Goal: Task Accomplishment & Management: Complete application form

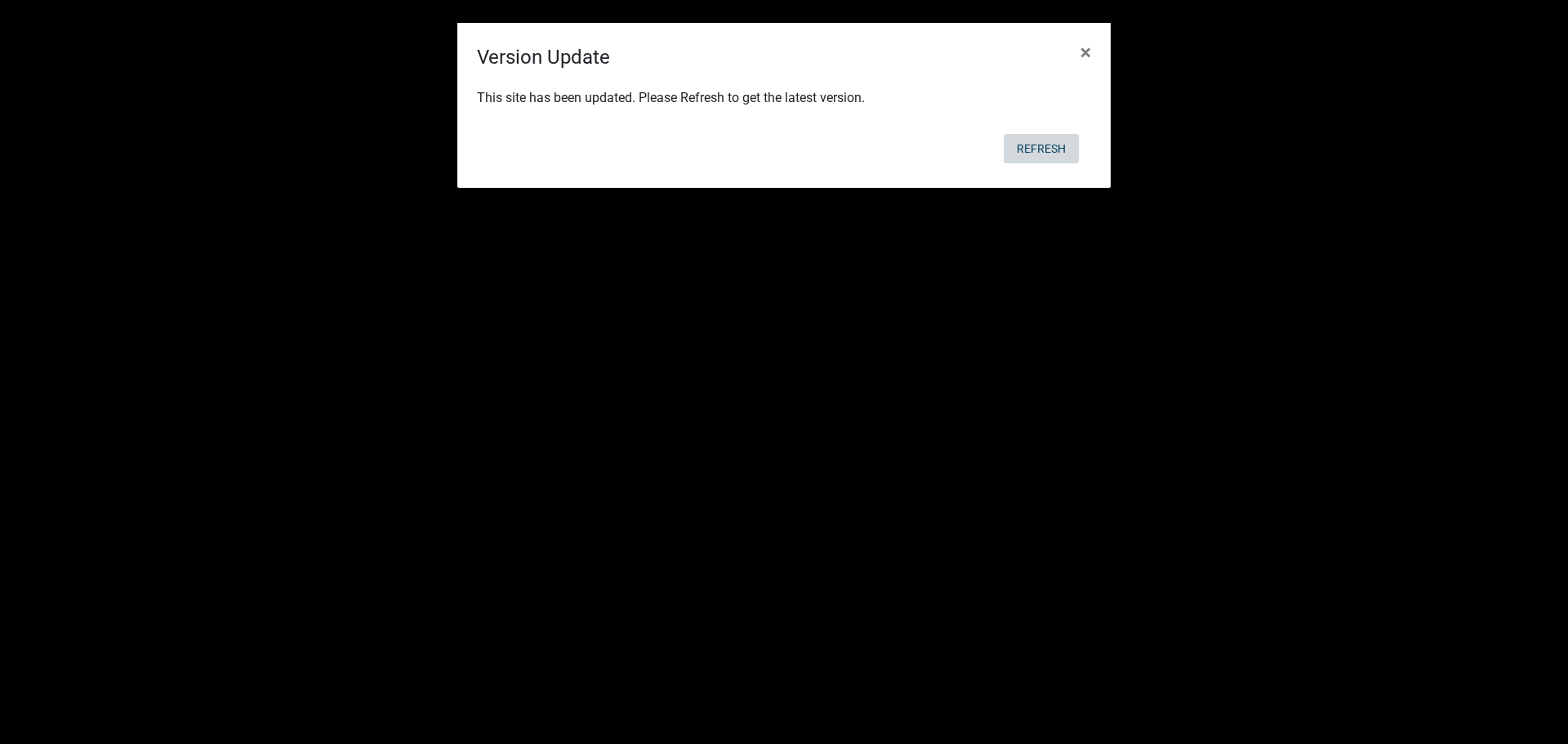
click at [1051, 144] on button "Refresh" at bounding box center [1040, 148] width 75 height 30
click at [1047, 145] on button "Refresh" at bounding box center [1040, 148] width 75 height 30
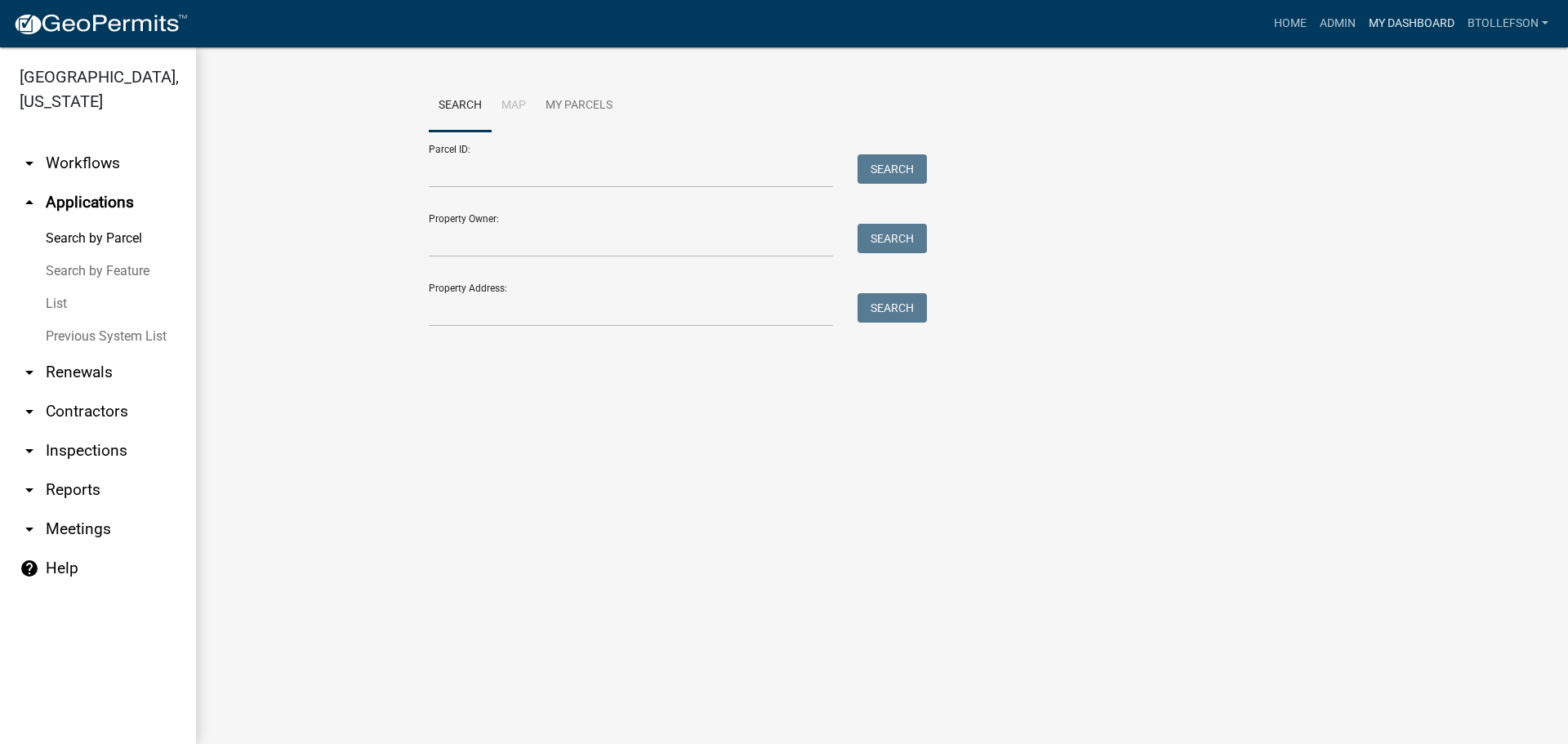
click at [1401, 30] on link "My Dashboard" at bounding box center [1411, 24] width 99 height 31
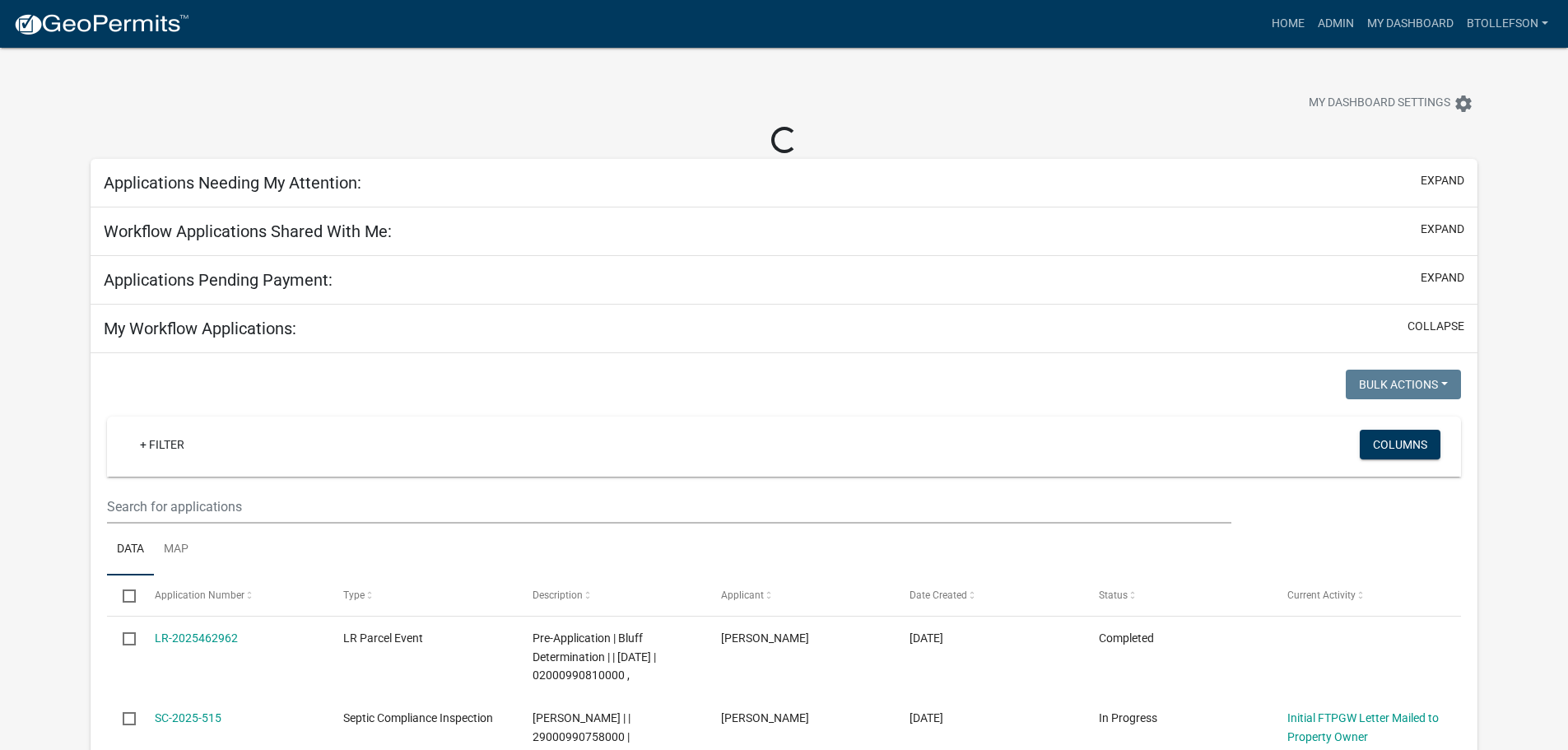
select select "3: 100"
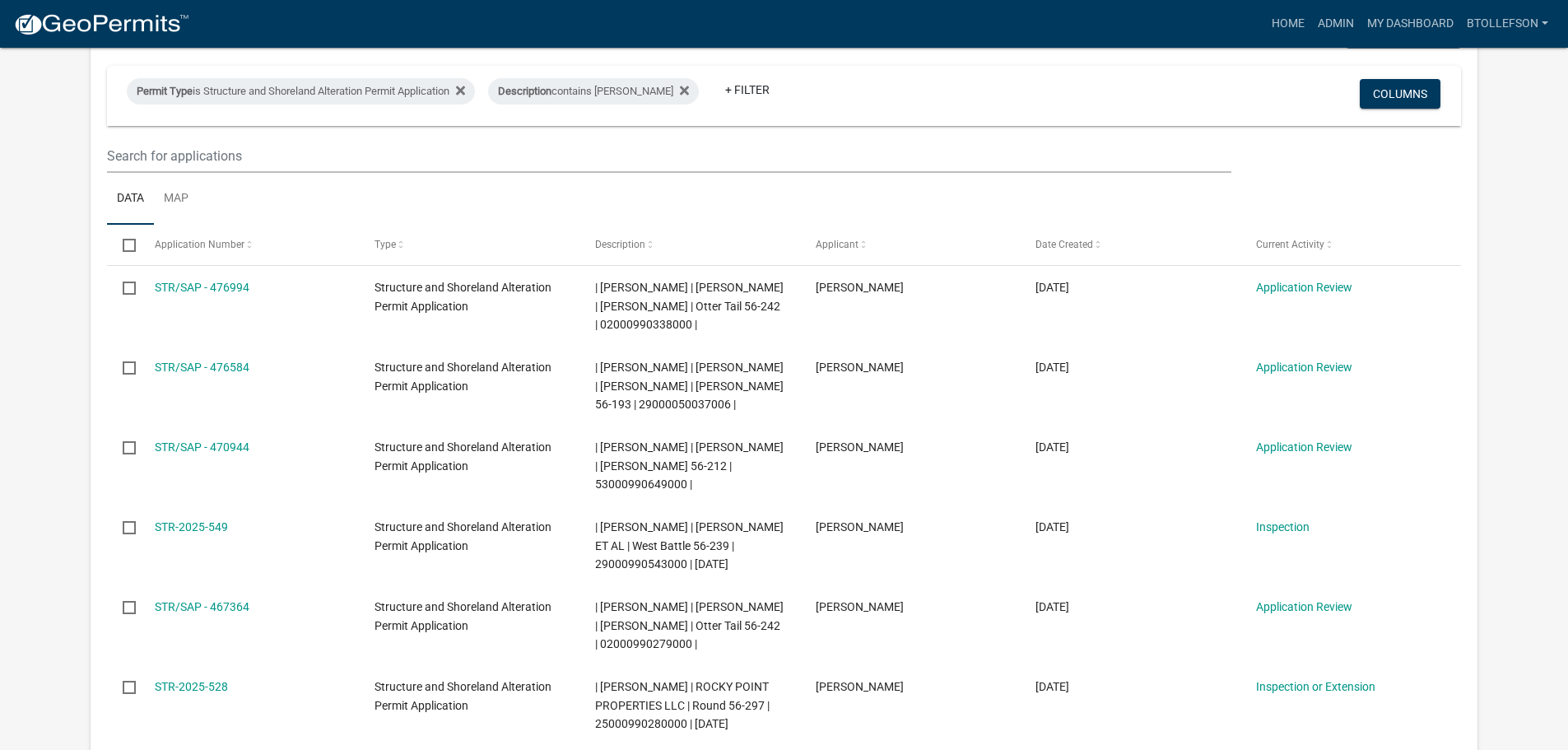
scroll to position [247, 0]
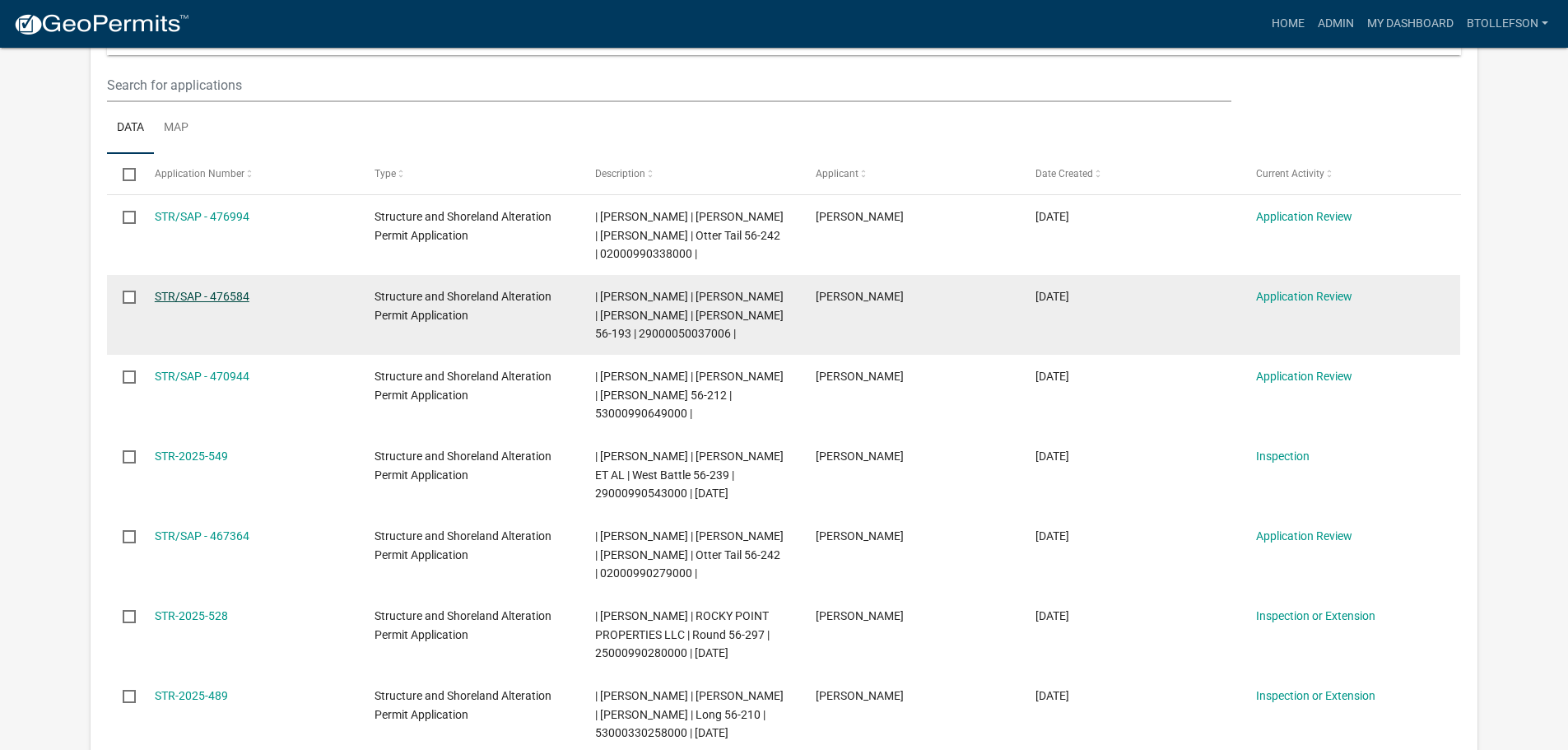
click at [217, 303] on link "STR/SAP - 476584" at bounding box center [202, 296] width 95 height 13
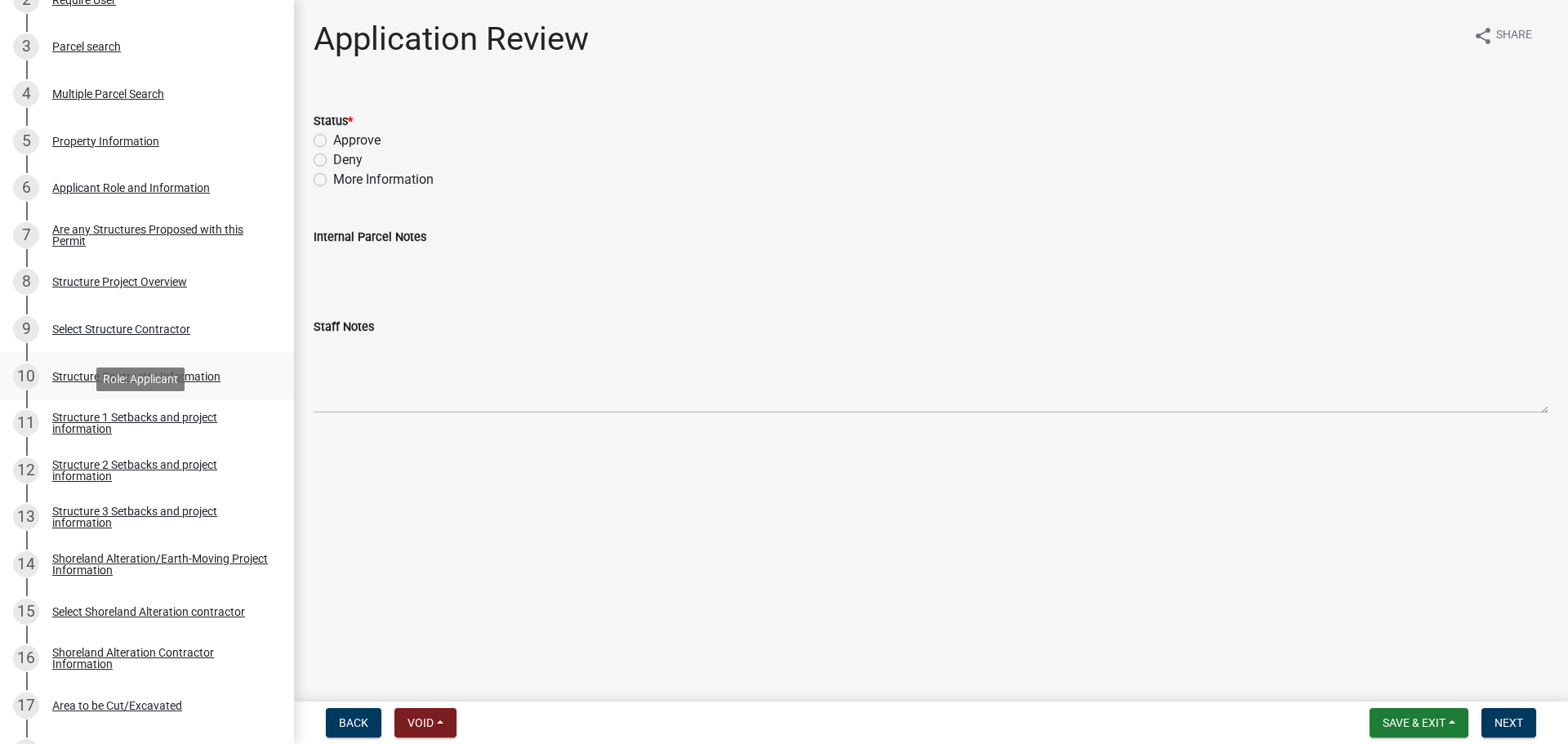
scroll to position [408, 0]
click at [97, 280] on div "Structure Project Overview" at bounding box center [120, 283] width 135 height 11
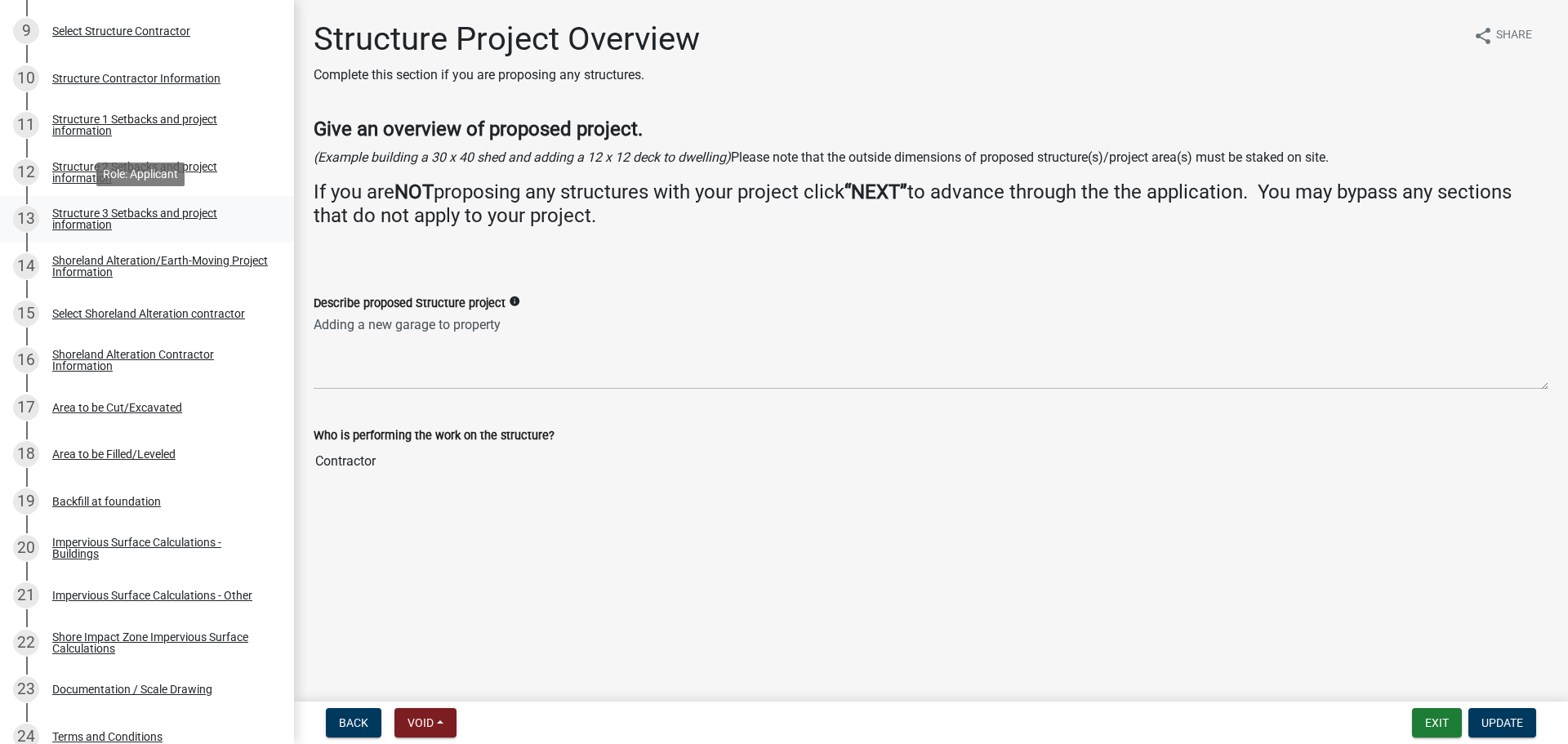
scroll to position [816, 0]
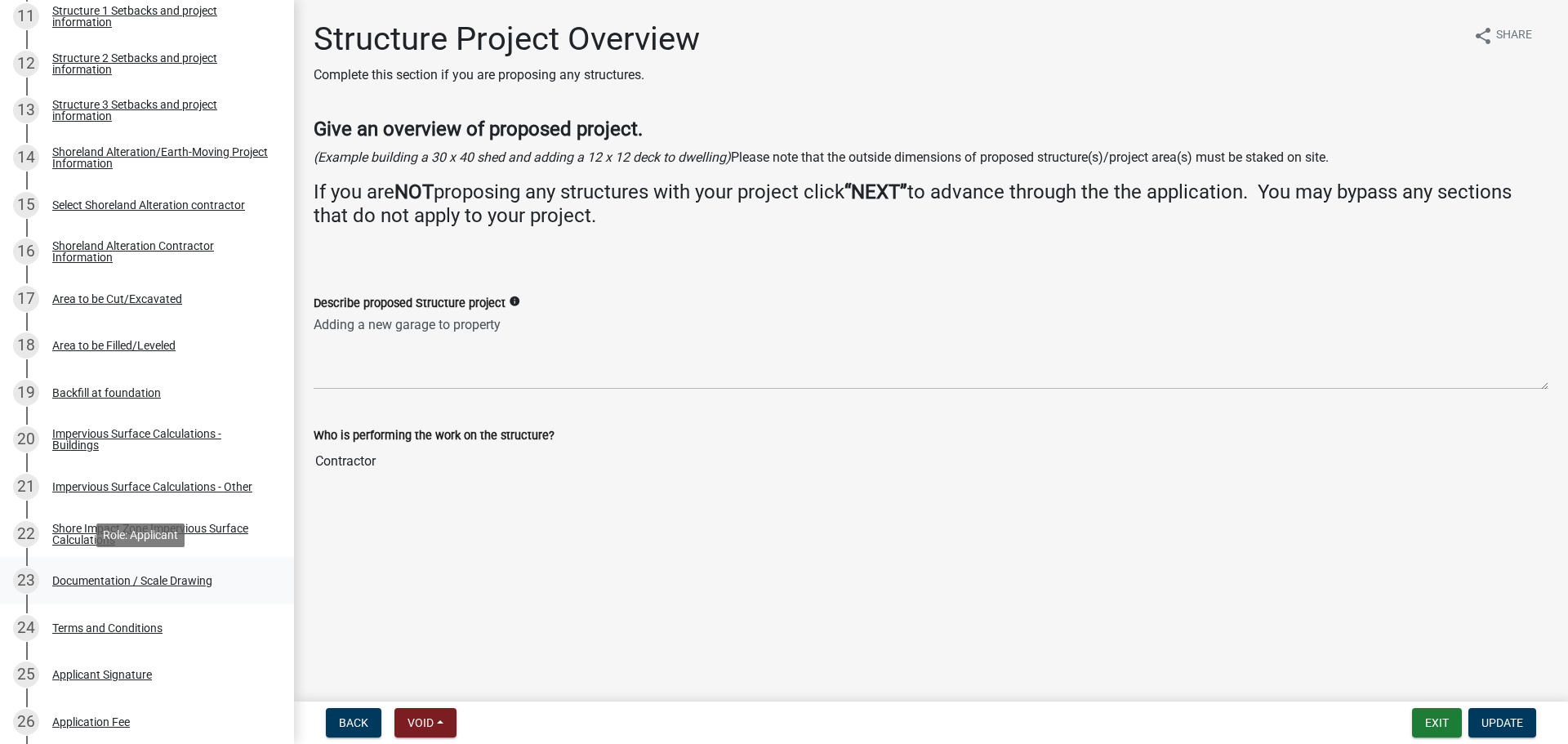
click at [168, 579] on div "Documentation / Scale Drawing" at bounding box center [133, 580] width 160 height 11
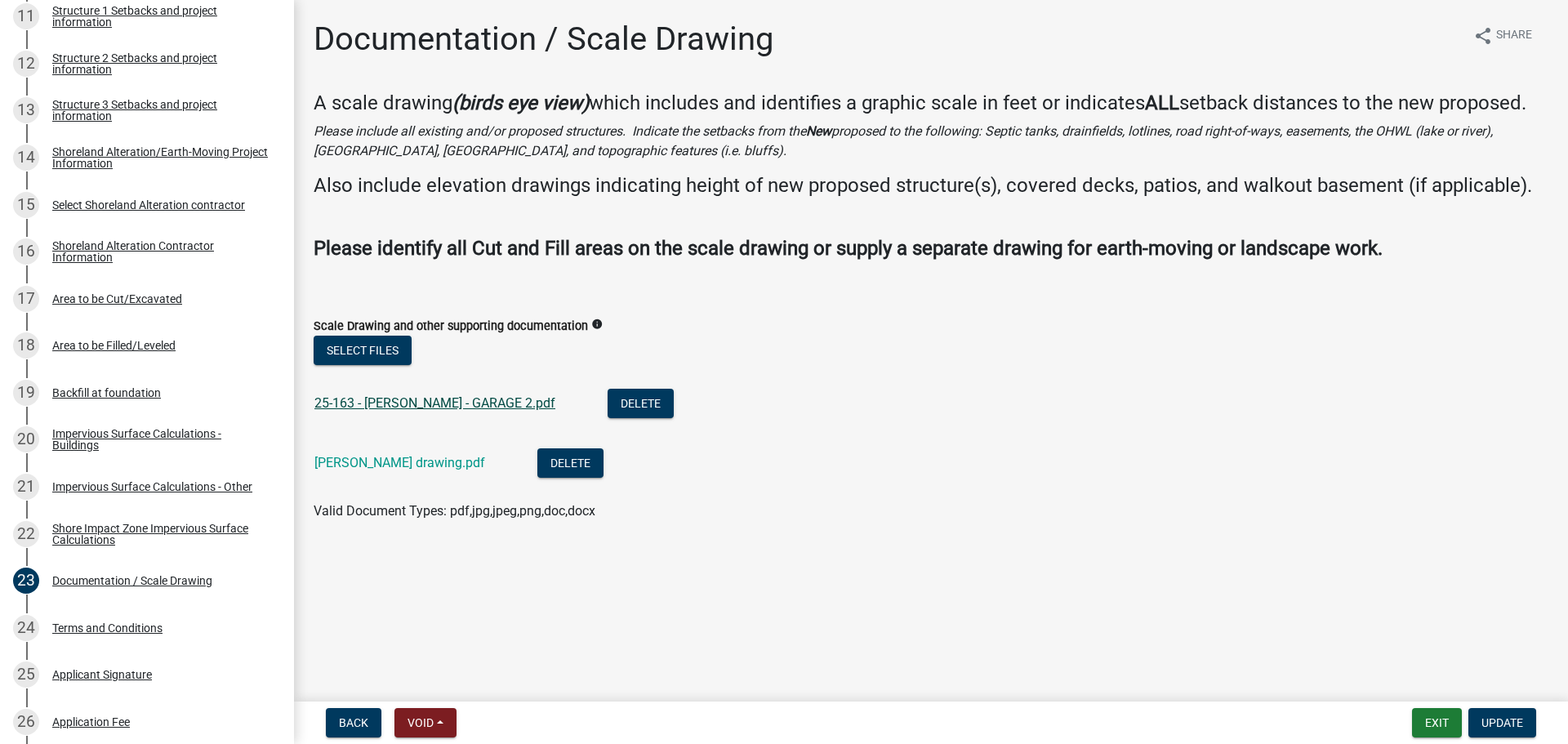
click at [441, 398] on link "25-163 - LINDBERG CRAIG - GARAGE 2.pdf" at bounding box center [434, 403] width 241 height 16
click at [408, 467] on link "Lingberg craig drawing.pdf" at bounding box center [399, 462] width 171 height 16
click at [184, 33] on link "11 Structure 1 Setbacks and project information" at bounding box center [147, 16] width 294 height 47
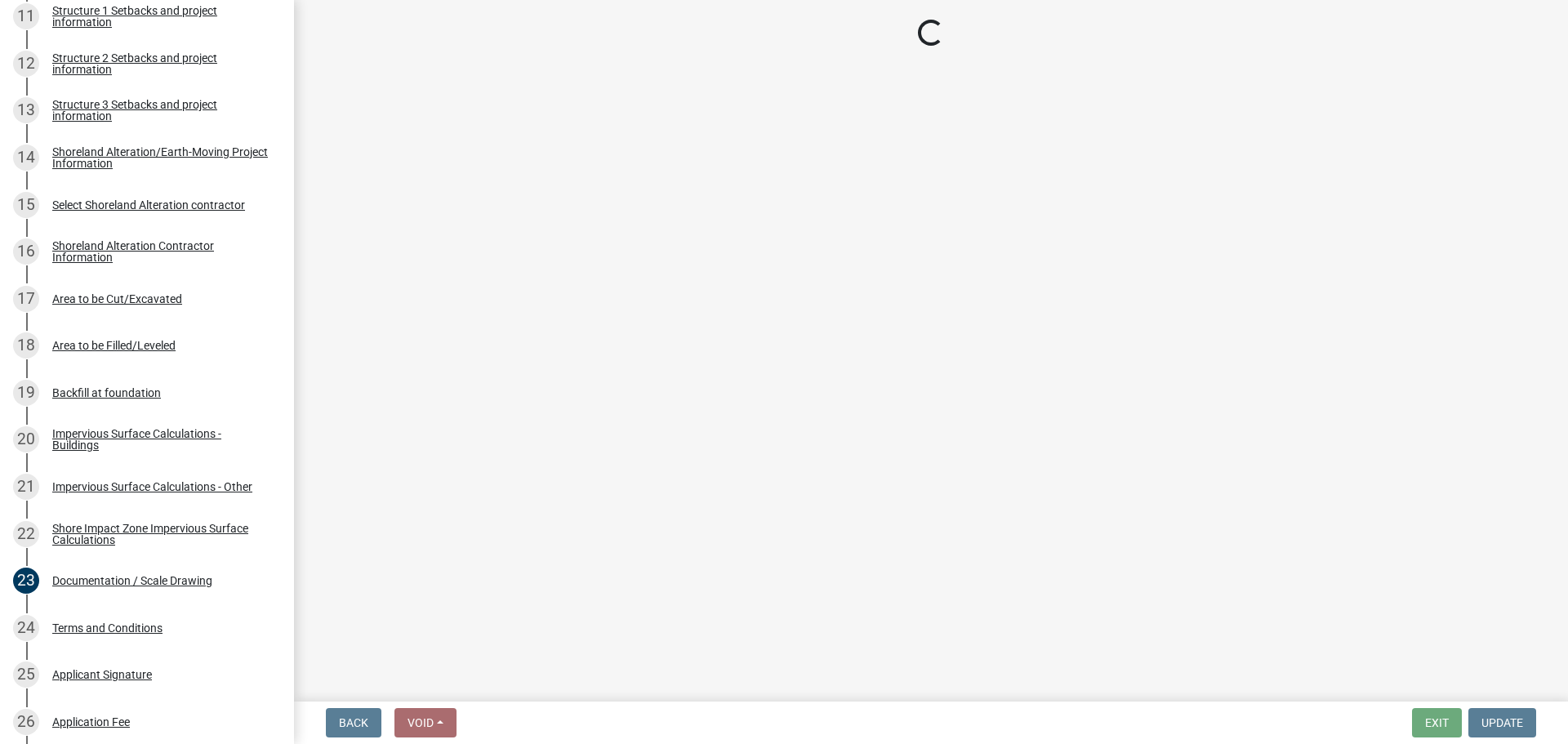
select select "c185e313-3403-4239-bd61-bb563c58a77a"
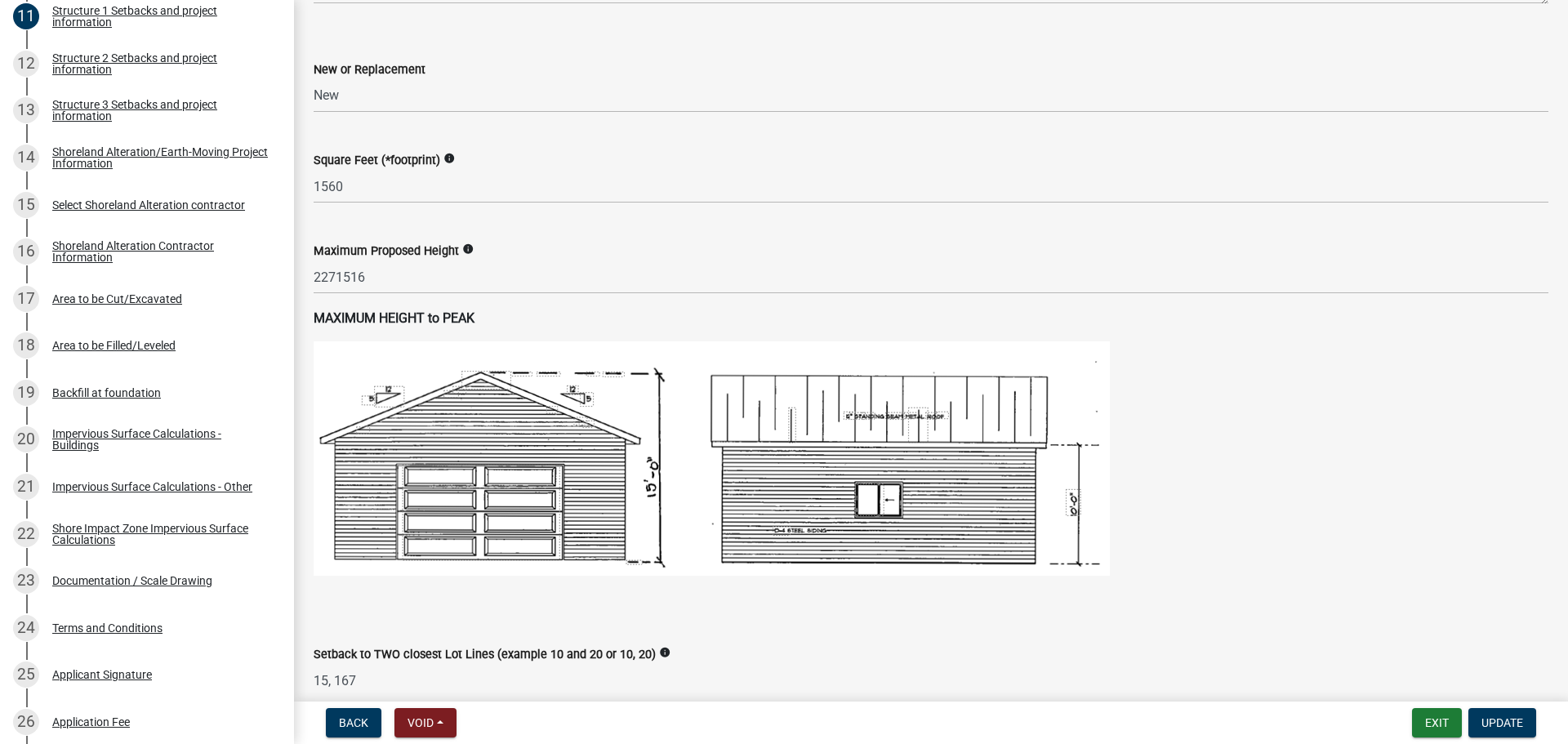
scroll to position [653, 0]
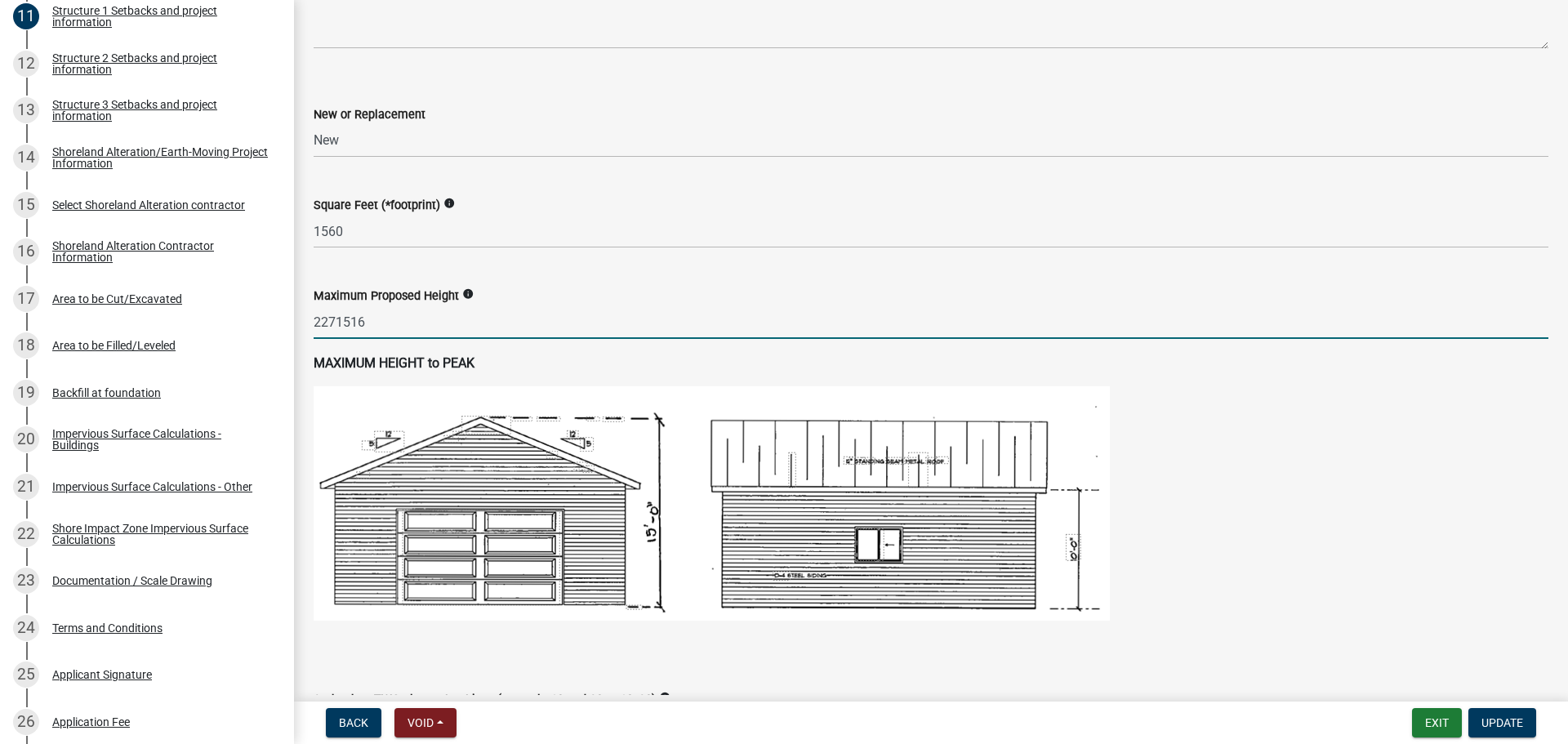
drag, startPoint x: 430, startPoint y: 313, endPoint x: 326, endPoint y: 315, distance: 104.0
click at [326, 315] on input "2271516" at bounding box center [931, 322] width 1235 height 33
type input "22"
click at [1494, 721] on span "Update" at bounding box center [1502, 723] width 42 height 13
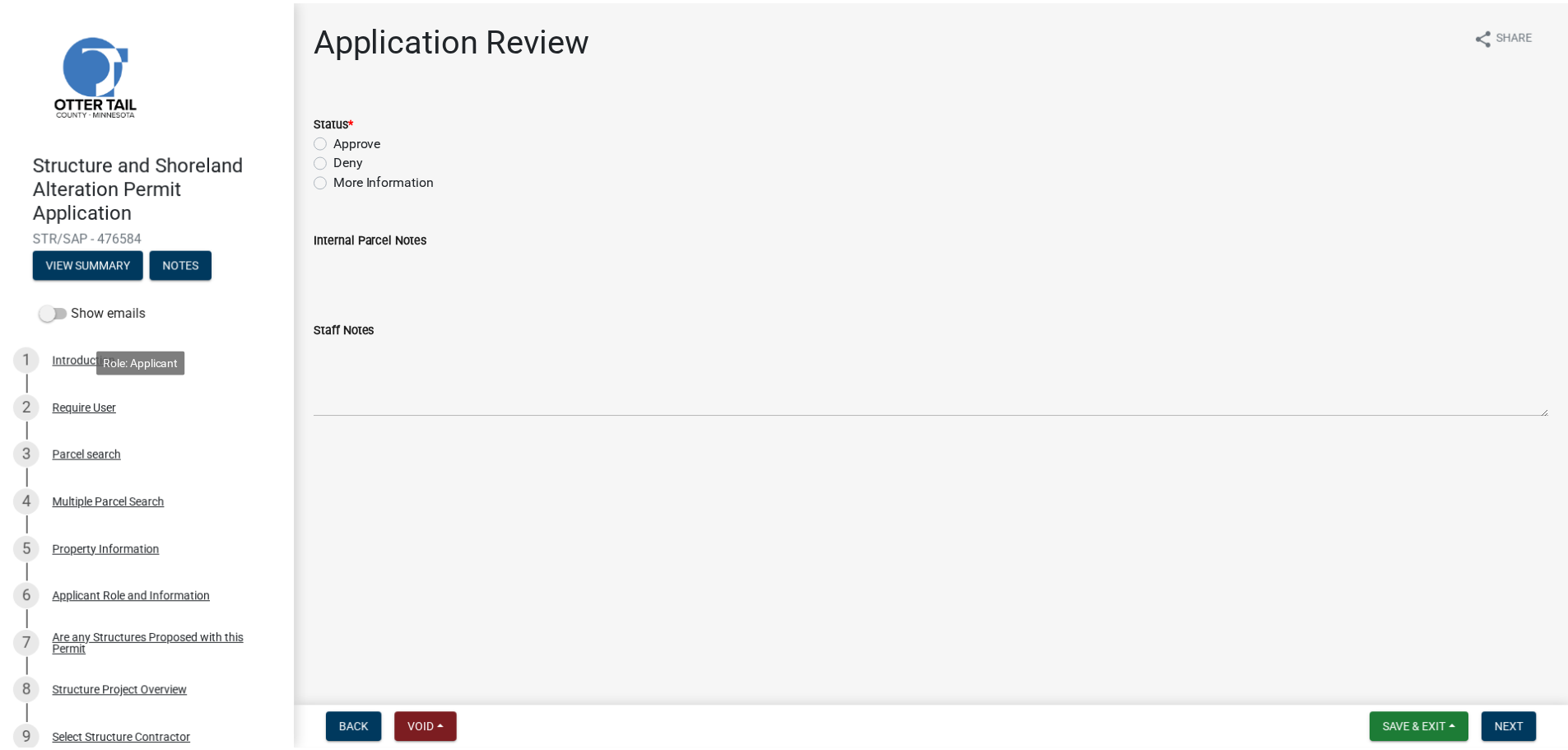
scroll to position [0, 0]
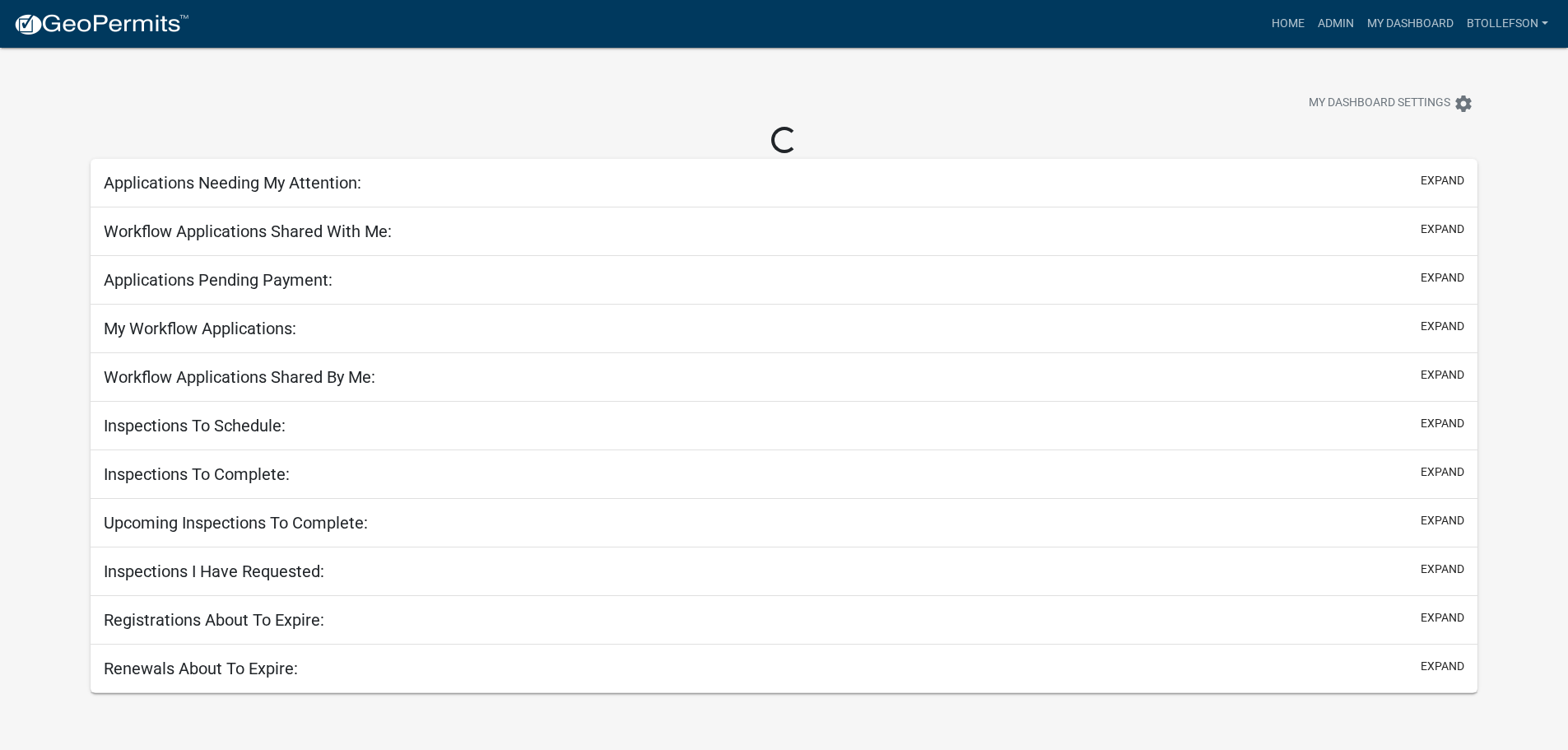
select select "3: 100"
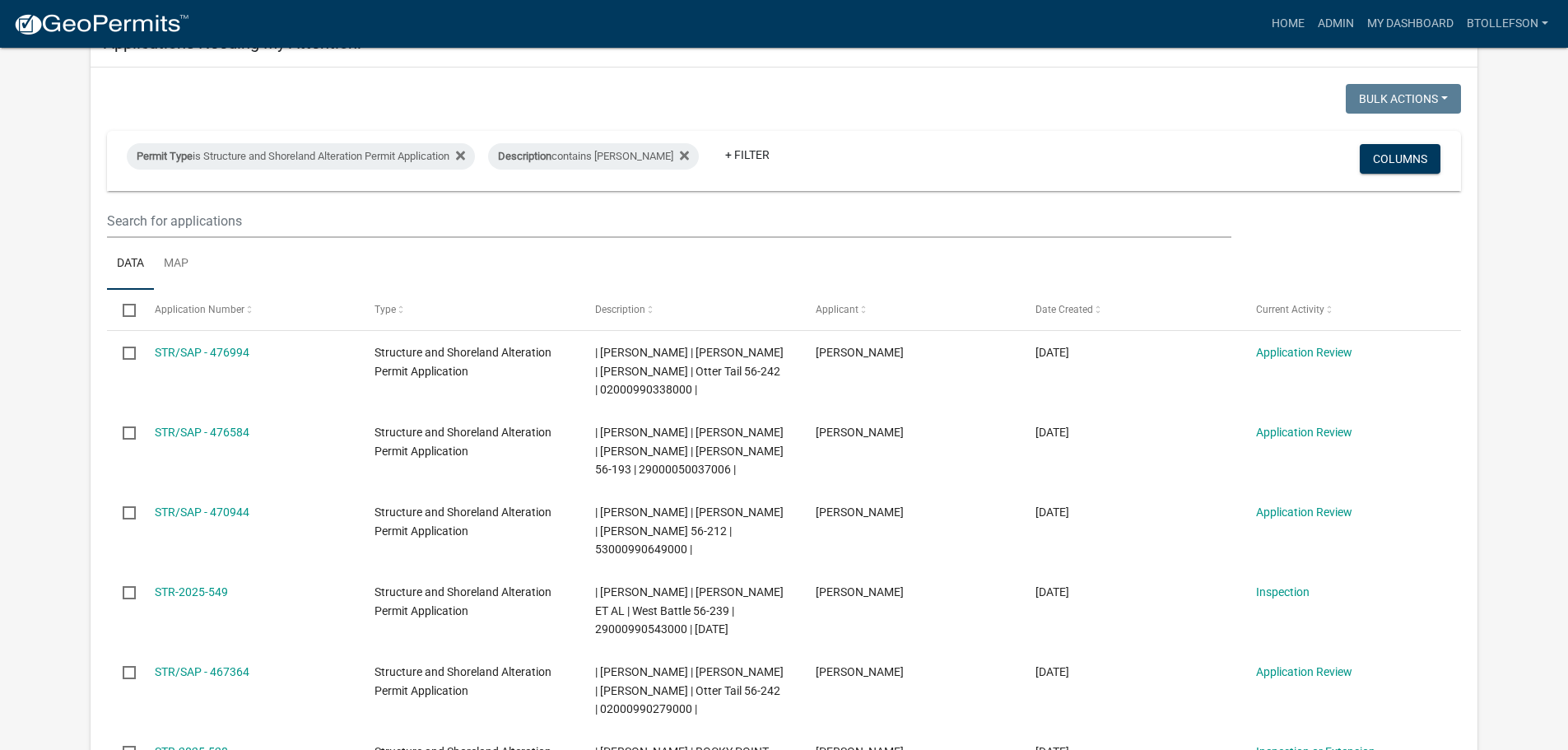
scroll to position [83, 0]
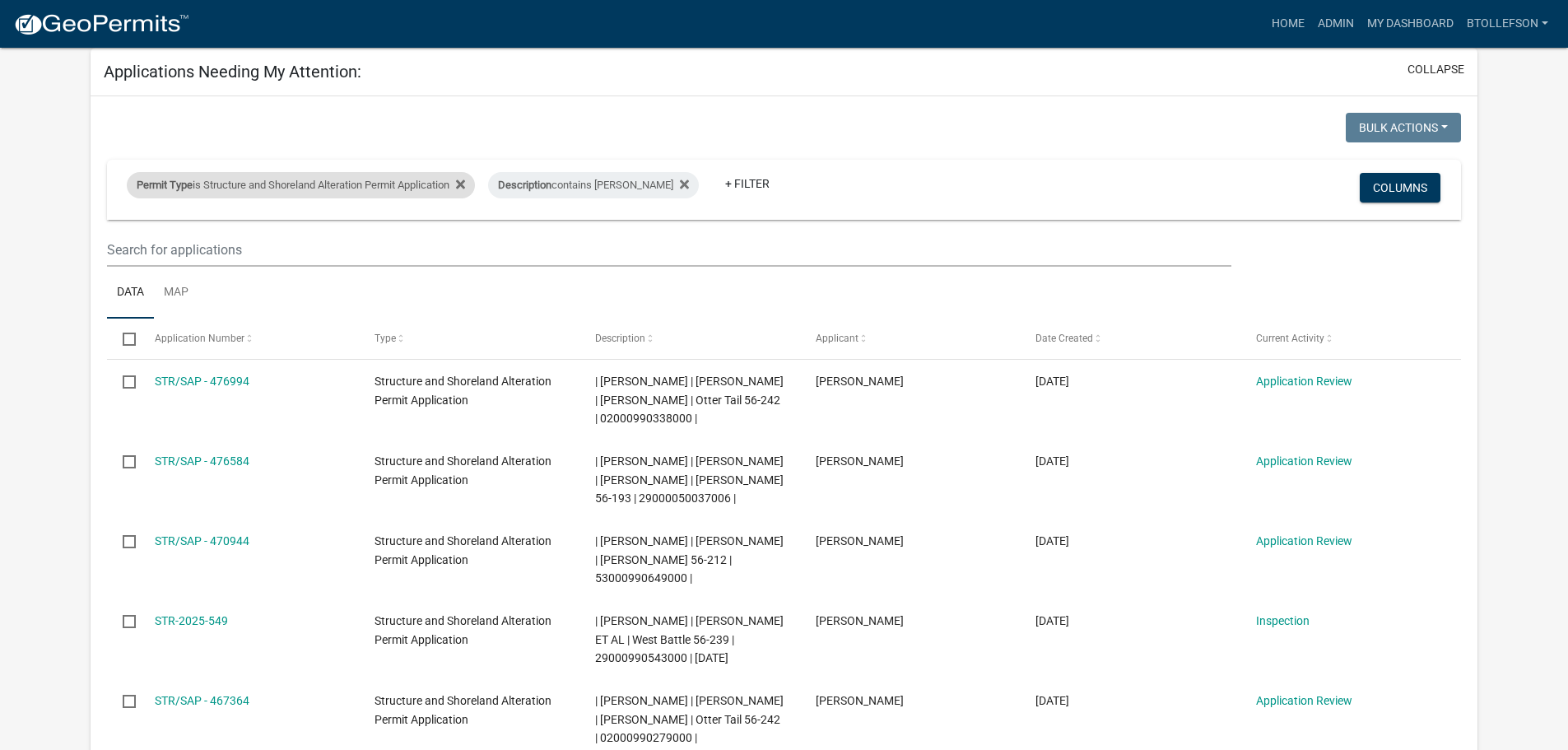
click at [362, 176] on div "Permit Type is Structure and Shoreland Alteration Permit Application" at bounding box center [300, 185] width 349 height 26
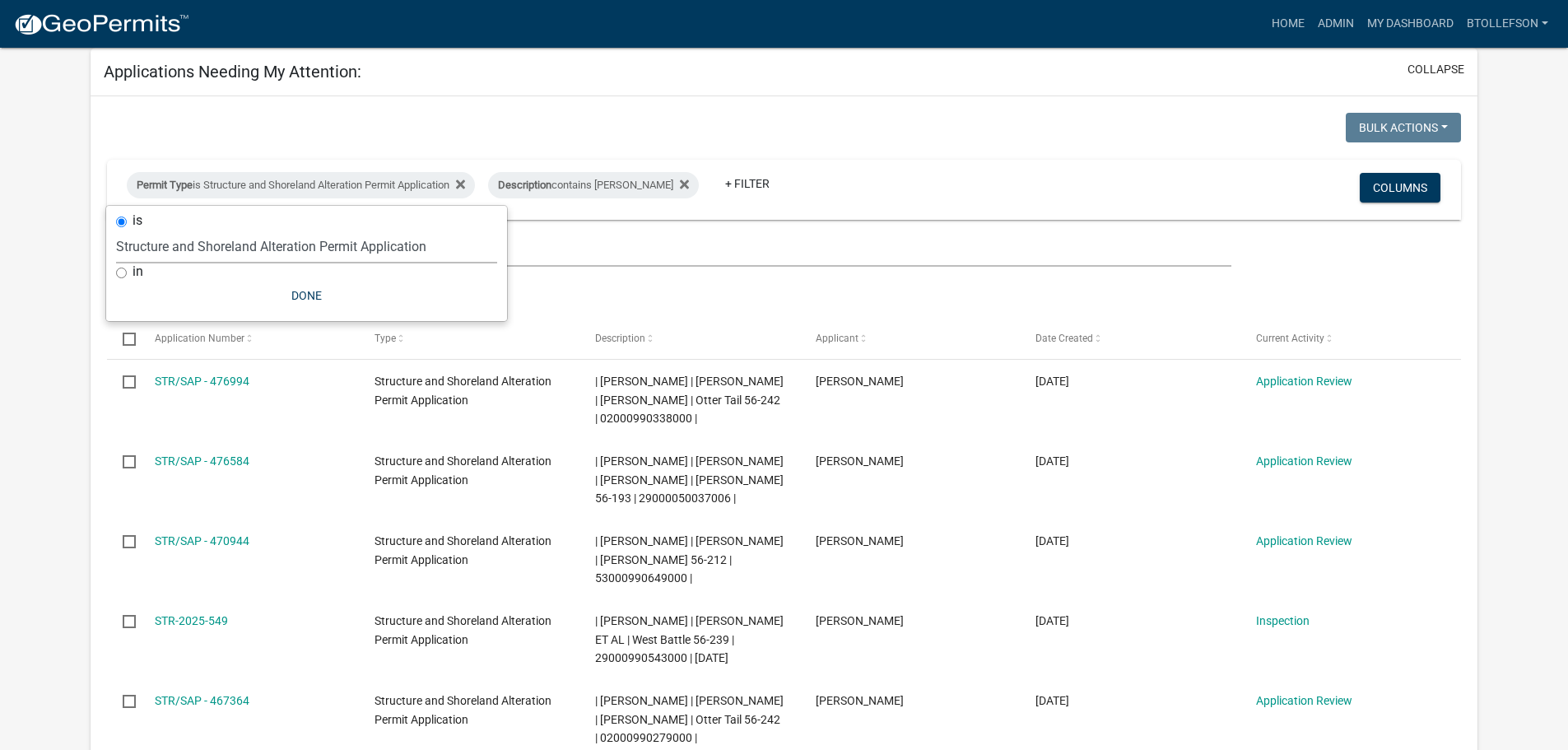
click at [330, 245] on select "Select an option Building Contractor / Excavators (Registration) Building Contr…" at bounding box center [307, 246] width 381 height 33
select select "68d28c81-f724-4f90-9ad3-bed34bf6fb80"
click at [144, 230] on select "Select an option Building Contractor / Excavators (Registration) Building Contr…" at bounding box center [307, 246] width 381 height 33
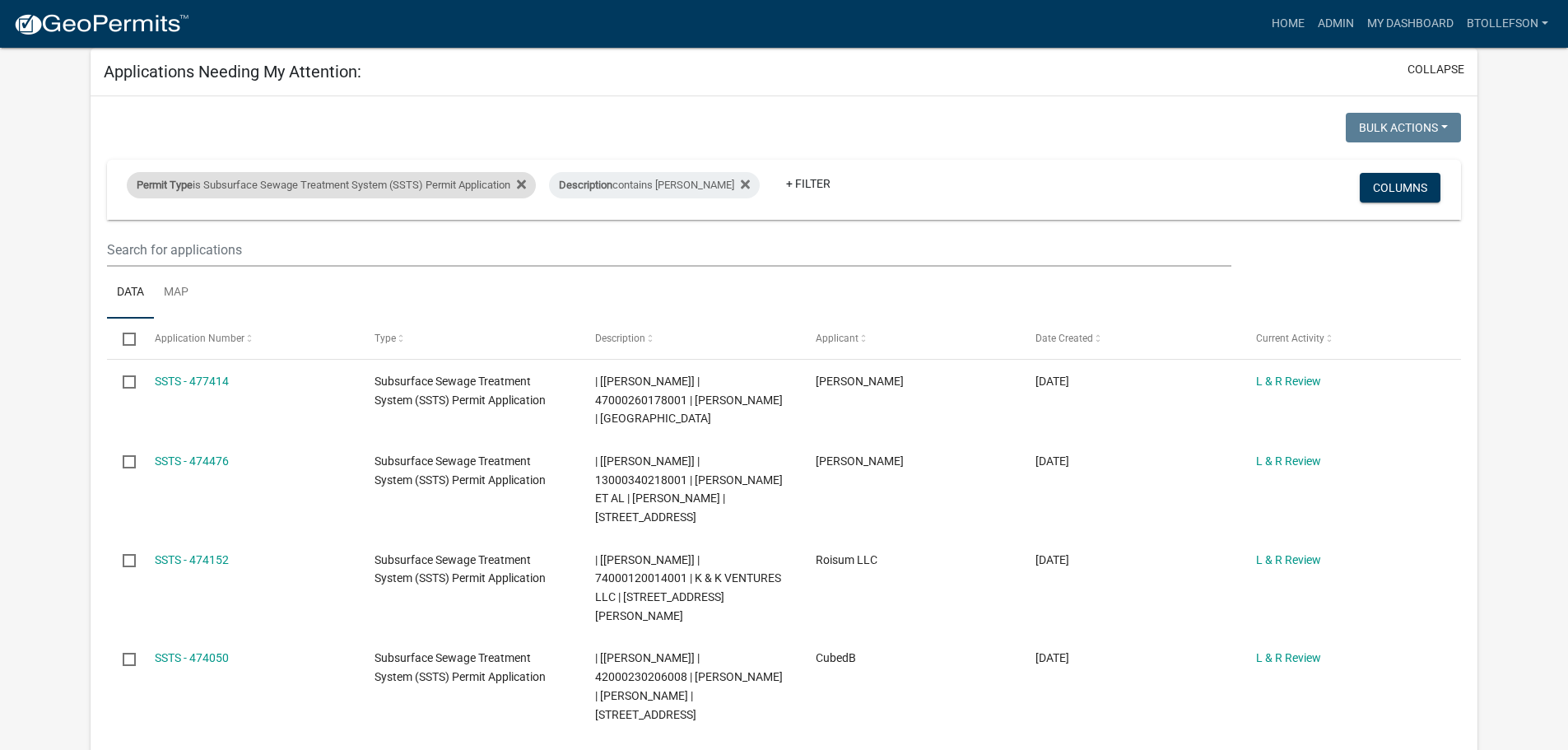
click at [412, 177] on div "Permit Type is Subsurface Sewage Treatment System (SSTS) Permit Application" at bounding box center [331, 185] width 409 height 26
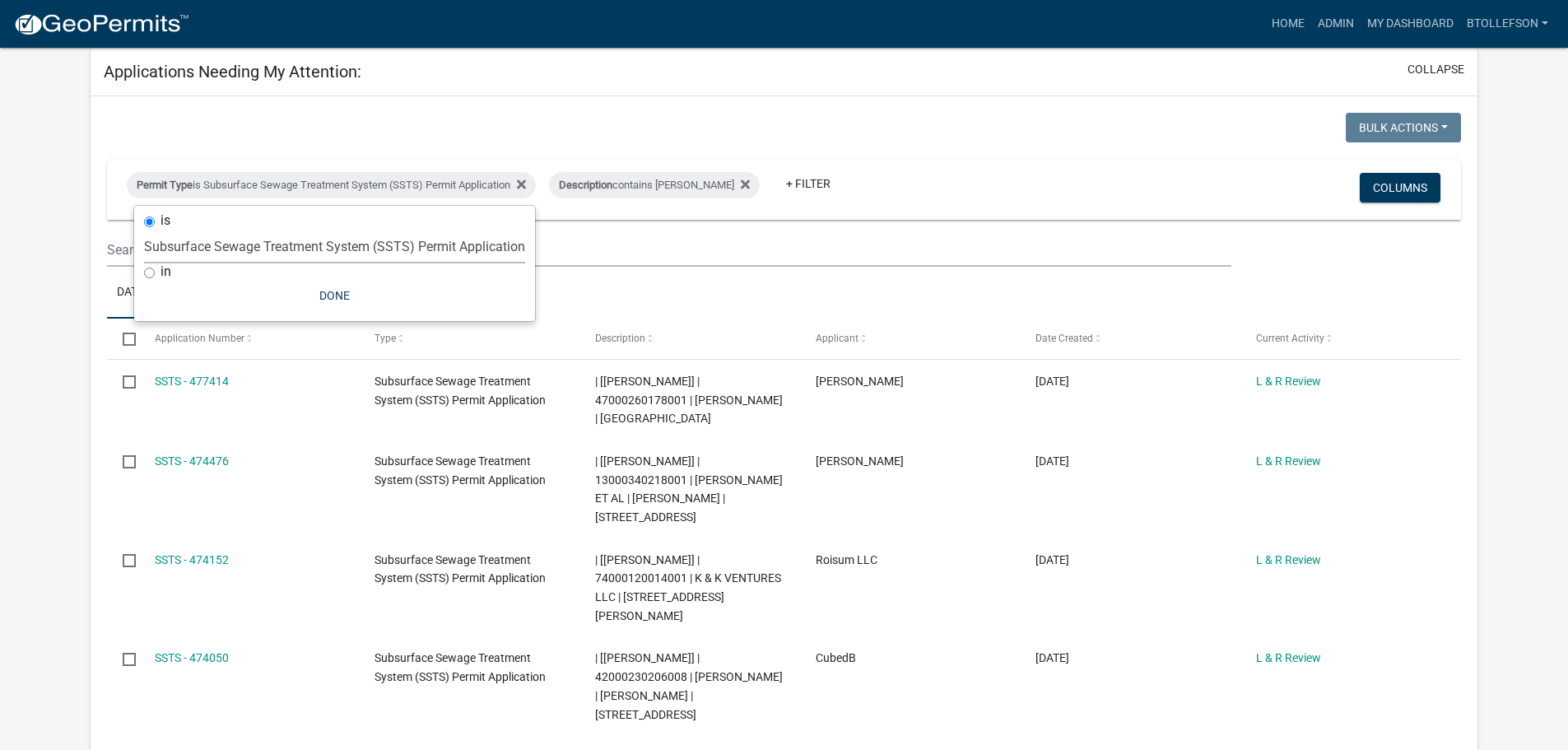
click at [312, 240] on select "Select an option Building Contractor / Excavators (Registration) Building Contr…" at bounding box center [335, 246] width 381 height 33
select select "79d4bf26-a84c-4898-8d16-9ebea2345fb4"
click at [144, 230] on select "Select an option Building Contractor / Excavators (Registration) Building Contr…" at bounding box center [335, 246] width 381 height 33
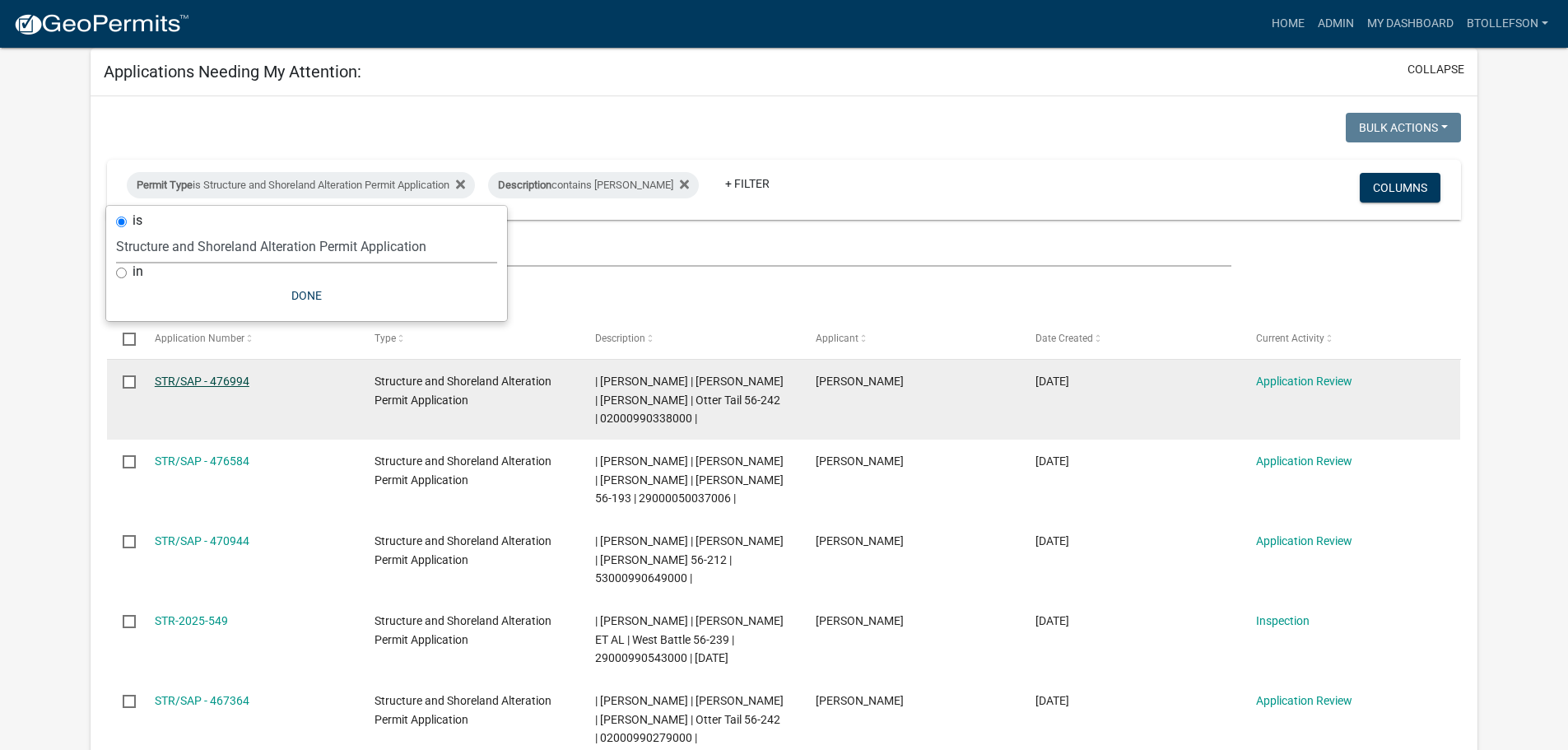
click at [202, 383] on link "STR/SAP - 476994" at bounding box center [202, 381] width 95 height 13
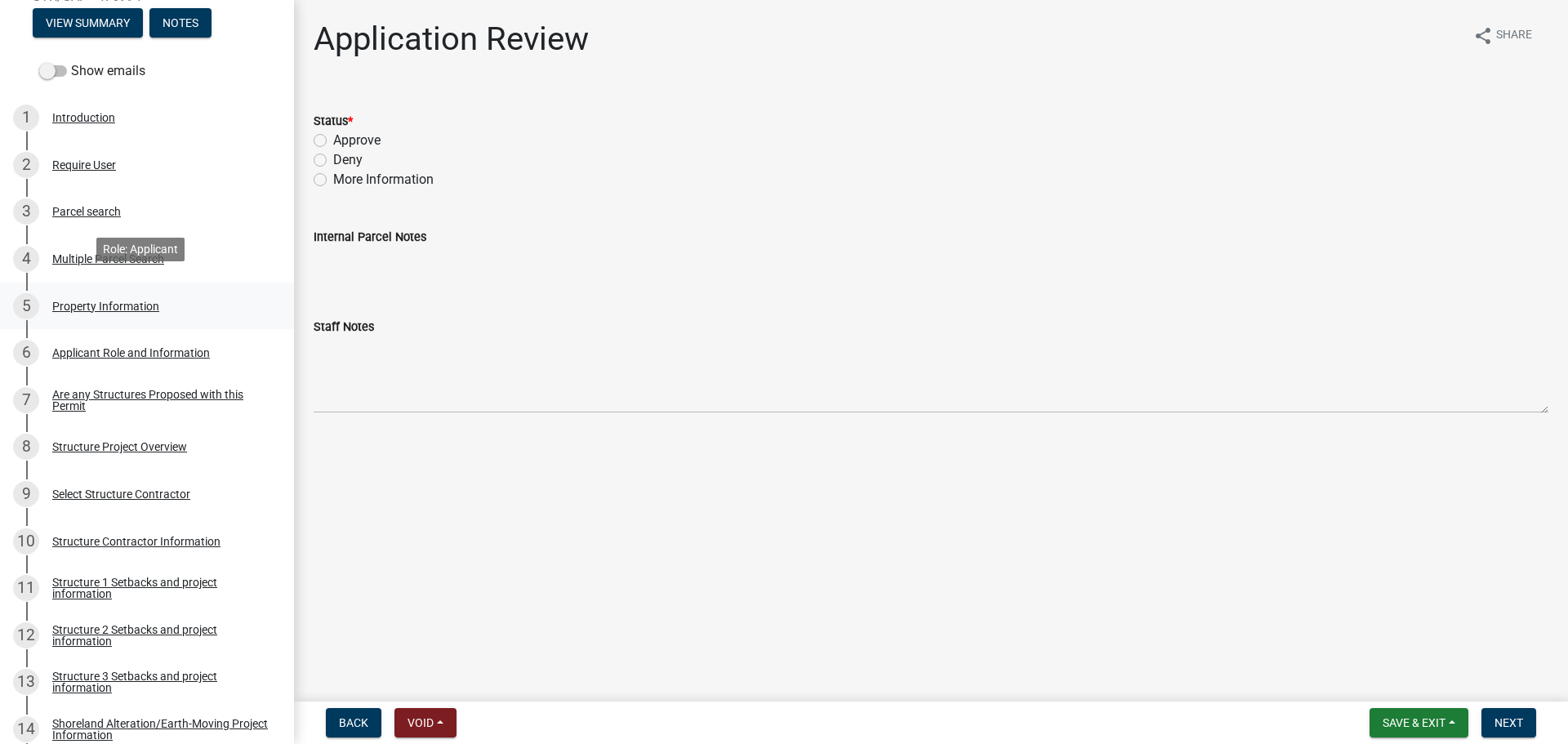
scroll to position [326, 0]
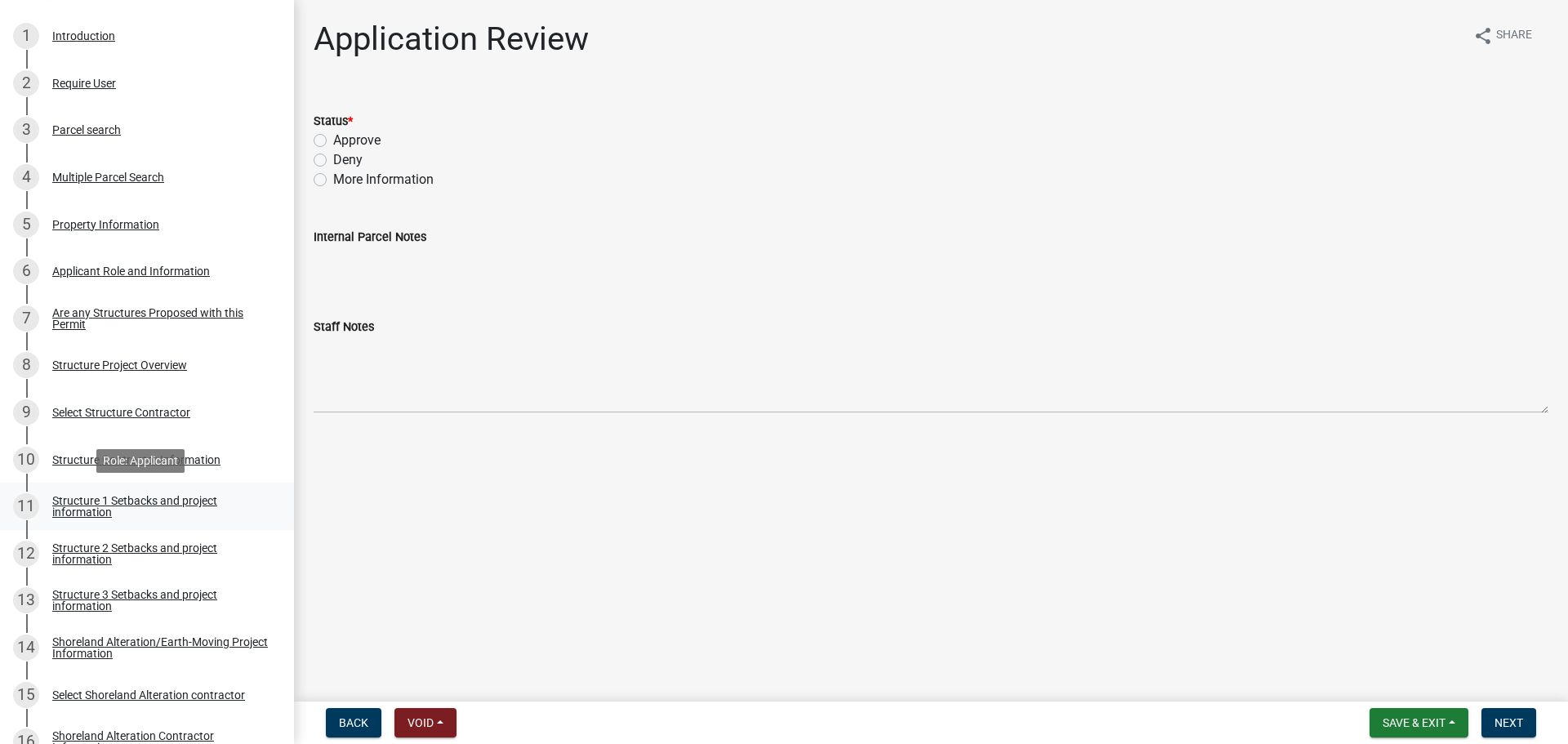
click at [165, 498] on div "Structure 1 Setbacks and project information" at bounding box center [160, 506] width 216 height 23
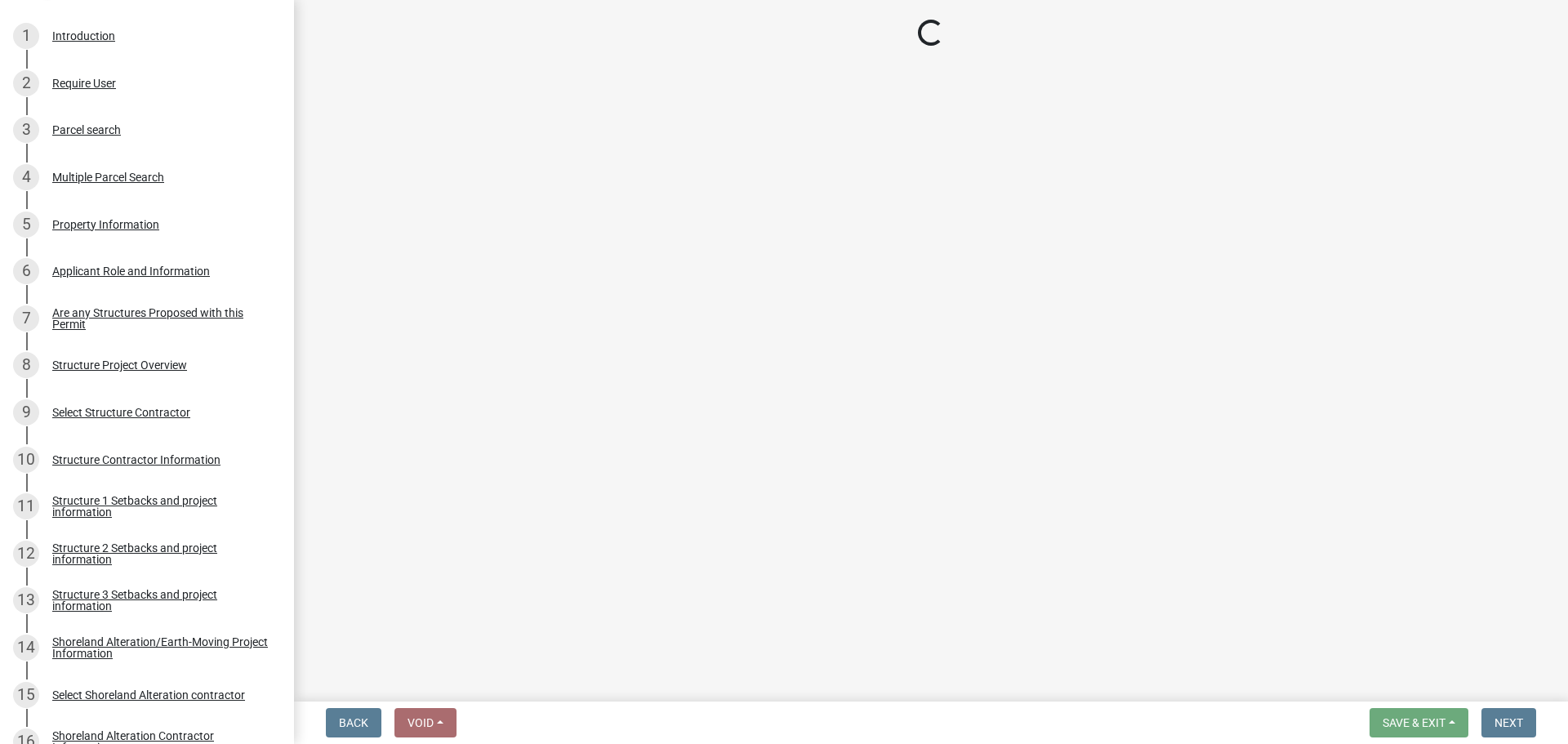
select select "c185e313-3403-4239-bd61-bb563c58a77a"
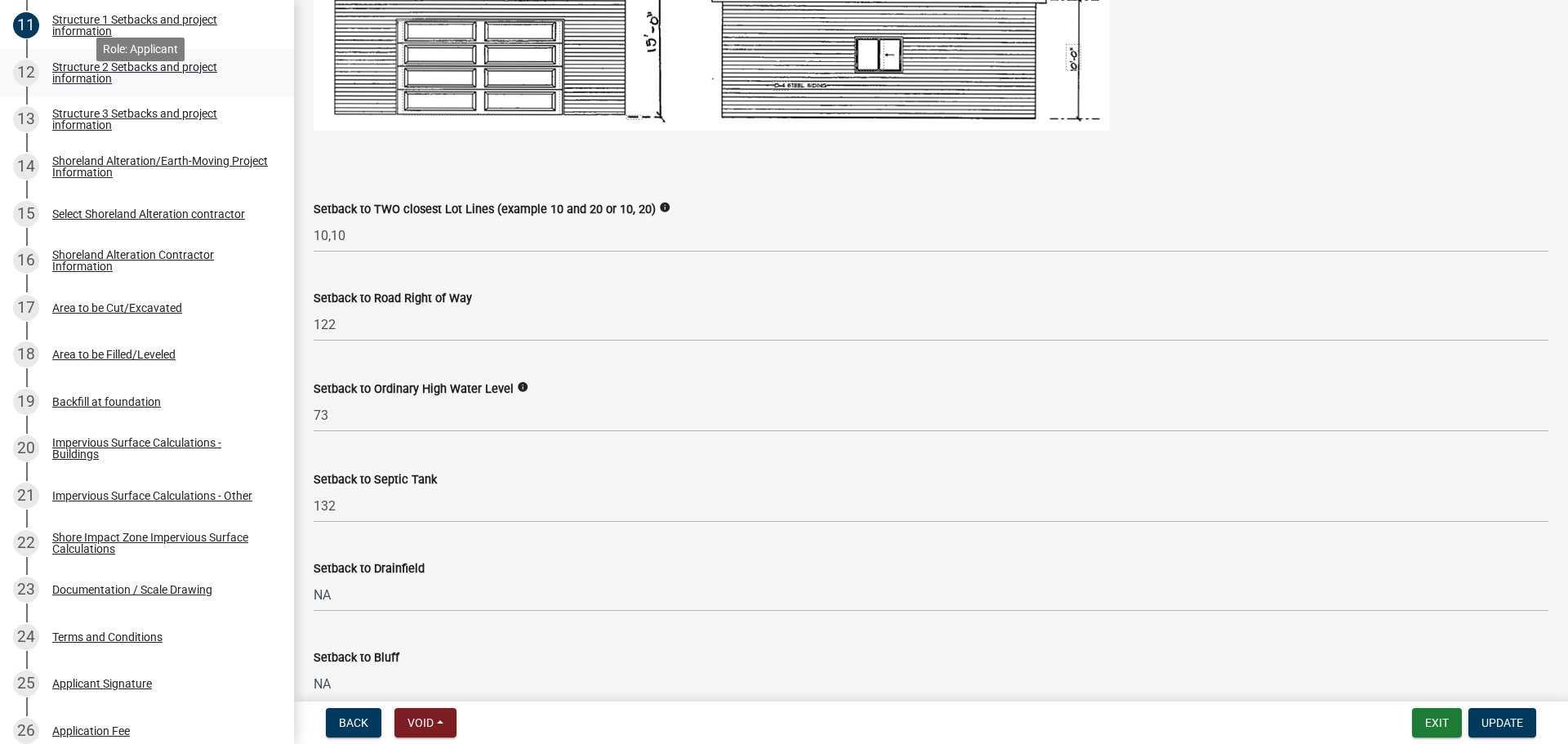
scroll to position [816, 0]
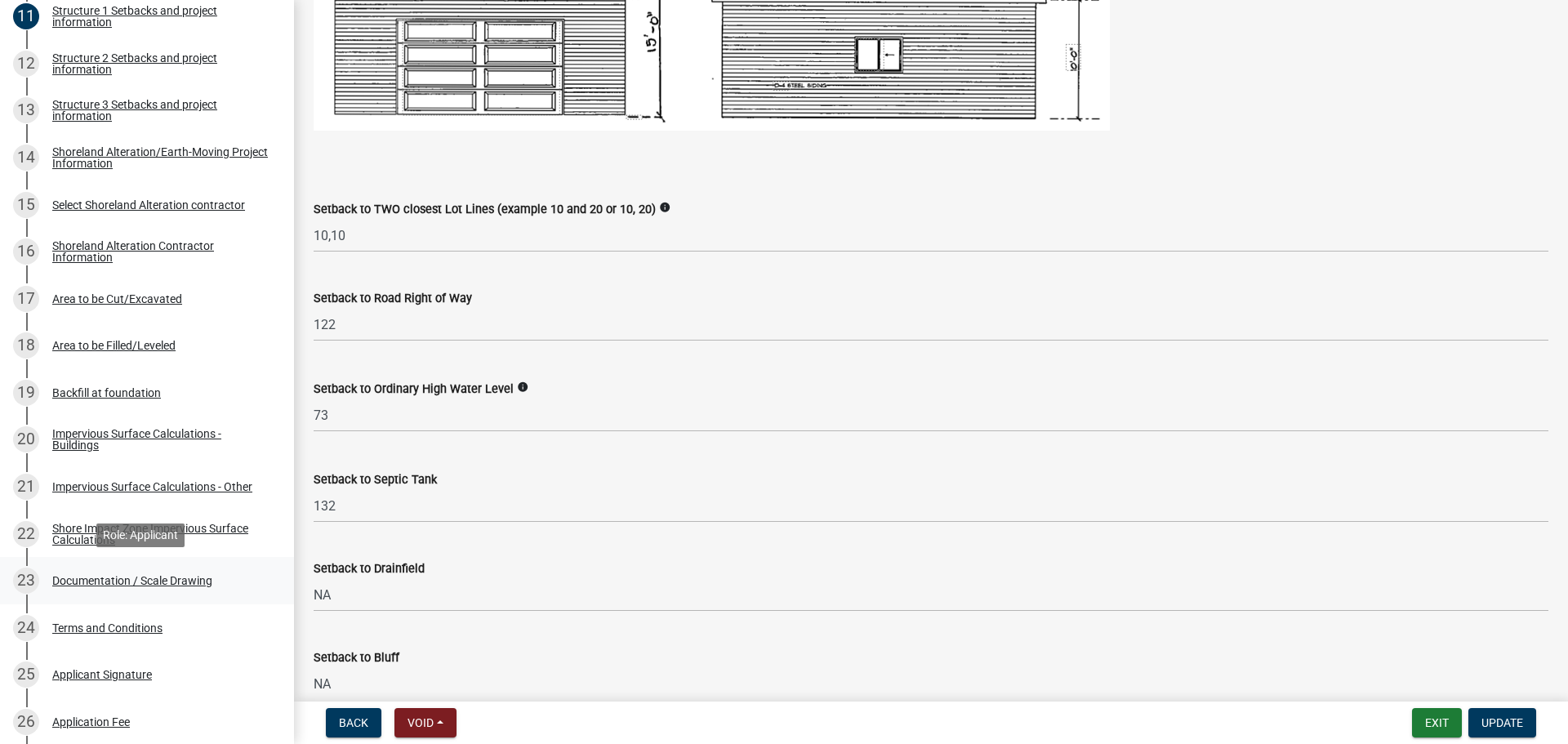
click at [120, 574] on div "Documentation / Scale Drawing" at bounding box center [133, 580] width 160 height 11
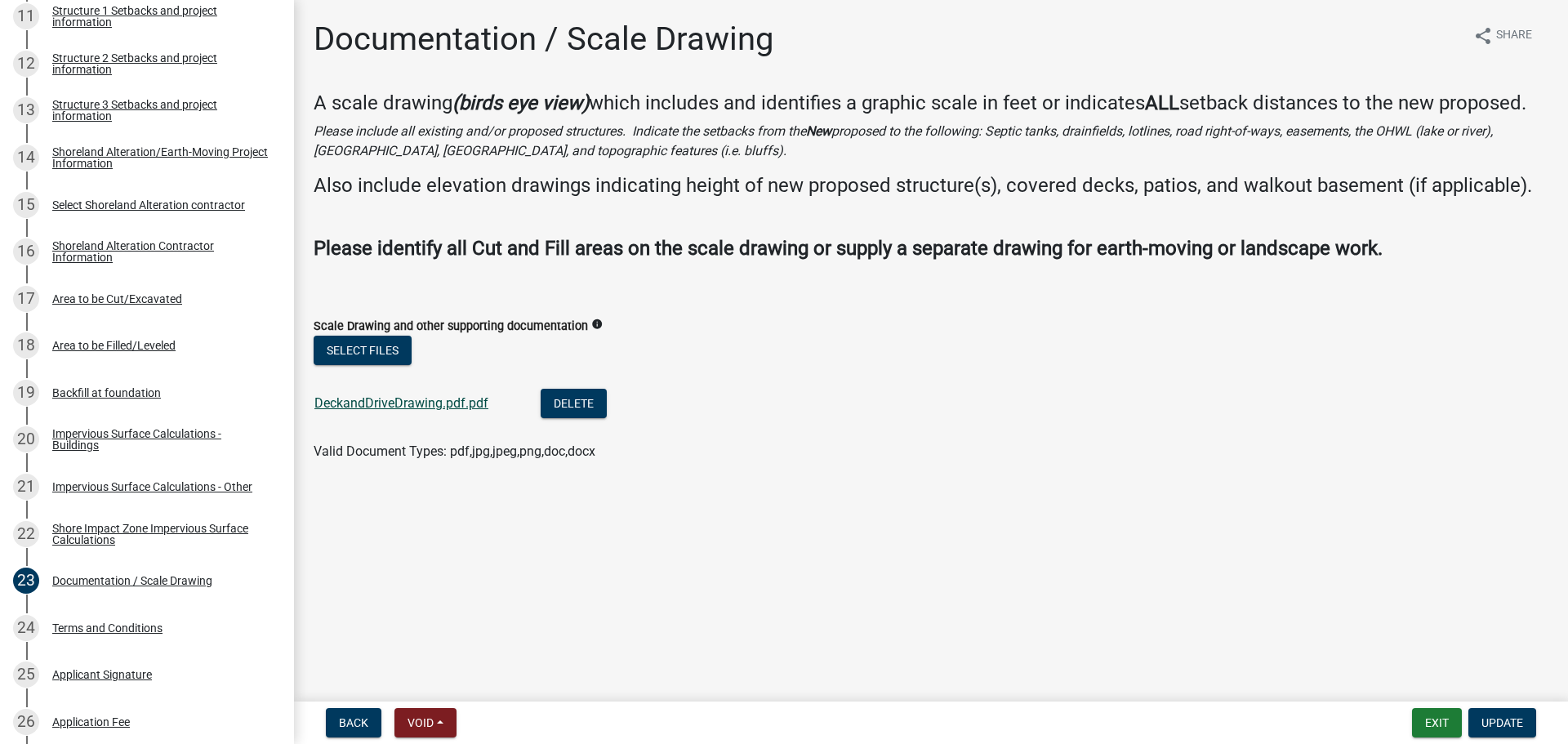
click at [409, 403] on link "DeckandDriveDrawing.pdf.pdf" at bounding box center [401, 403] width 174 height 16
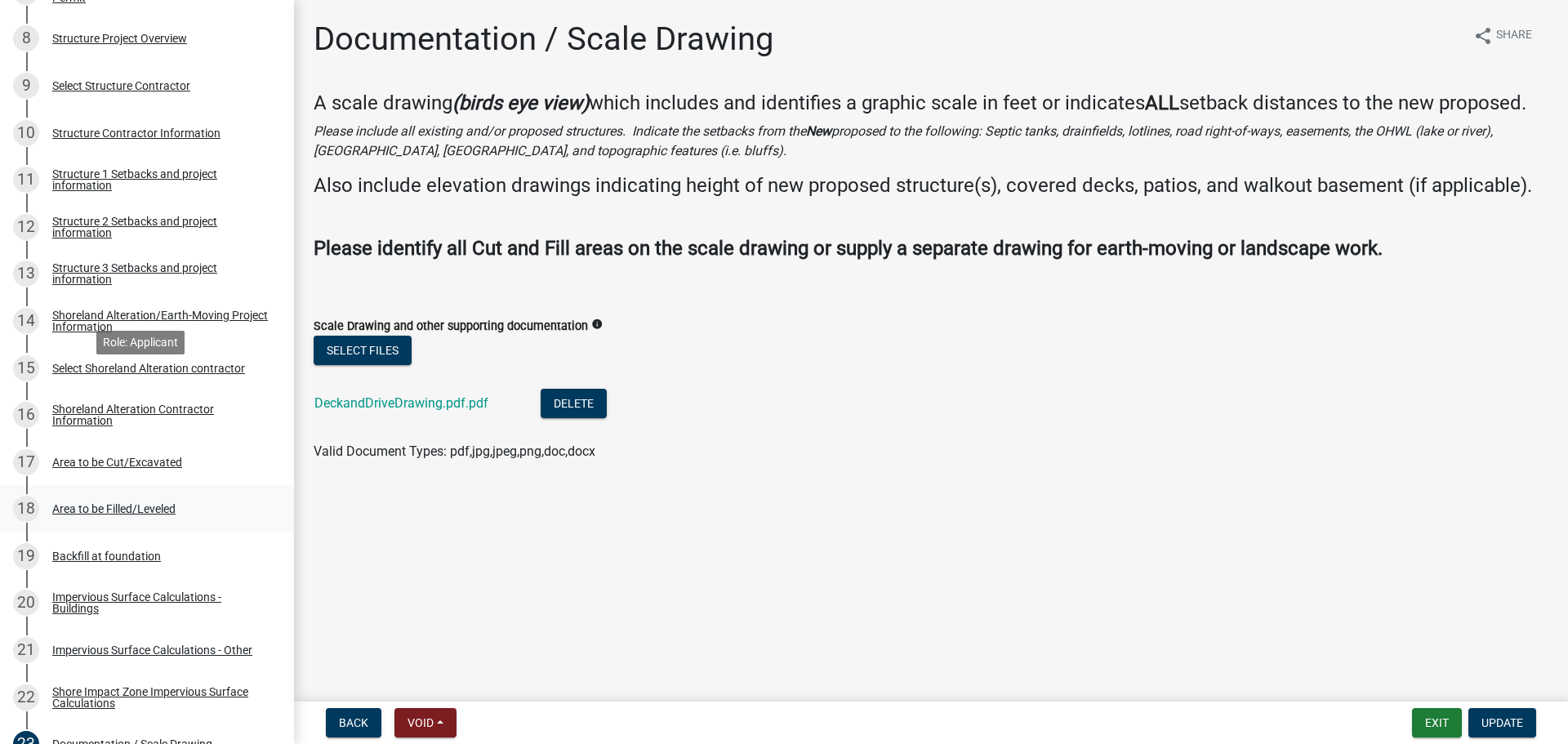
scroll to position [490, 0]
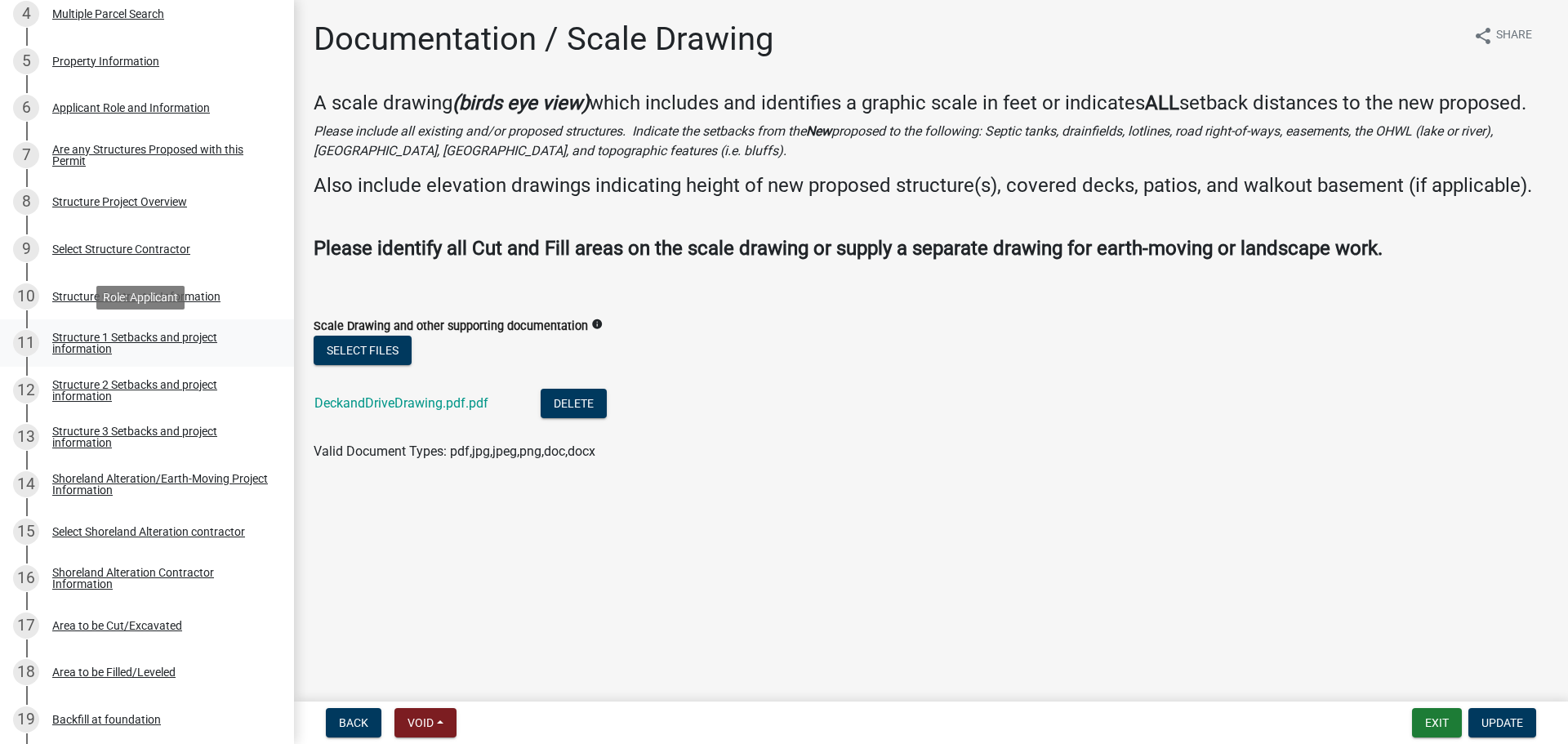
click at [146, 344] on div "Structure 1 Setbacks and project information" at bounding box center [160, 342] width 216 height 23
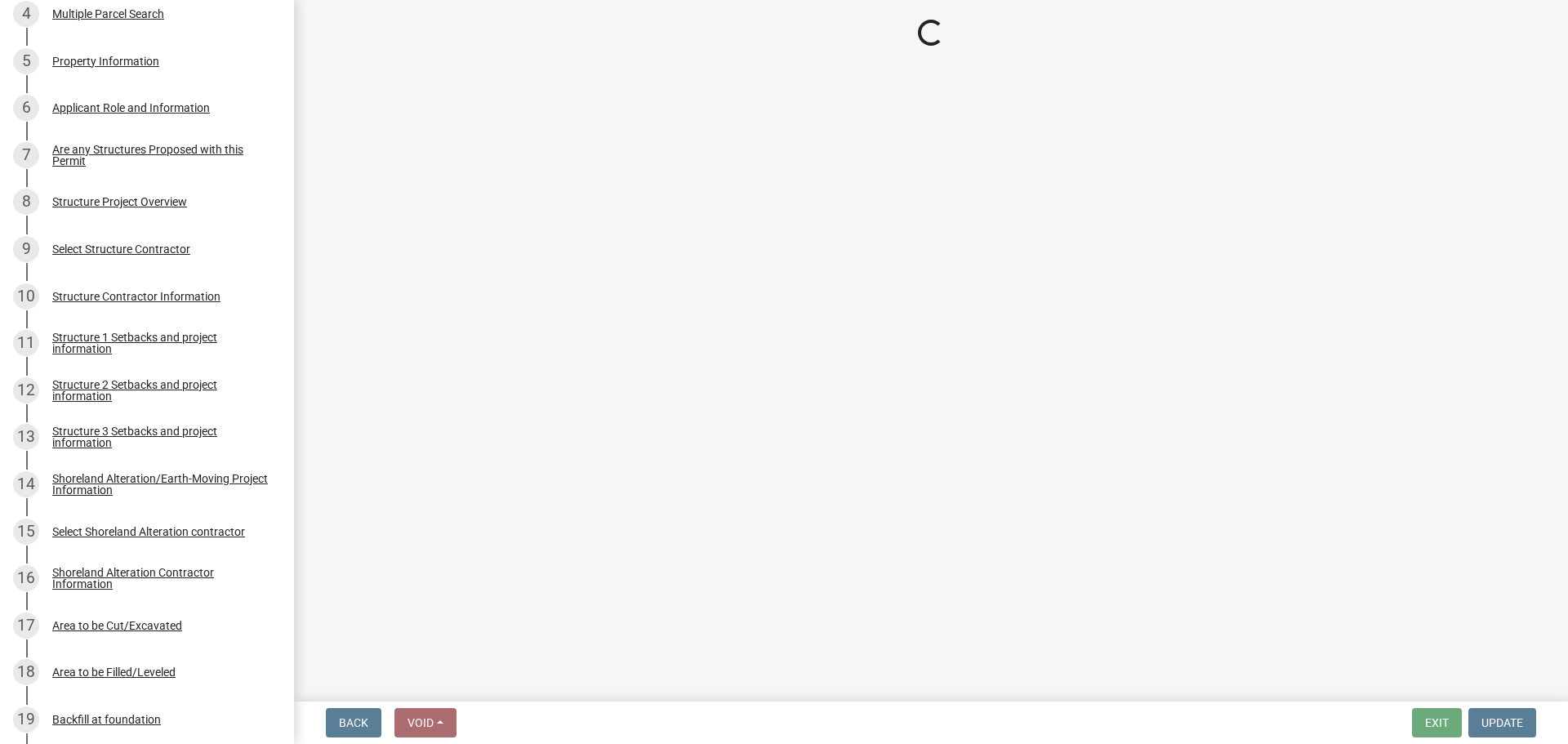
select select "c185e313-3403-4239-bd61-bb563c58a77a"
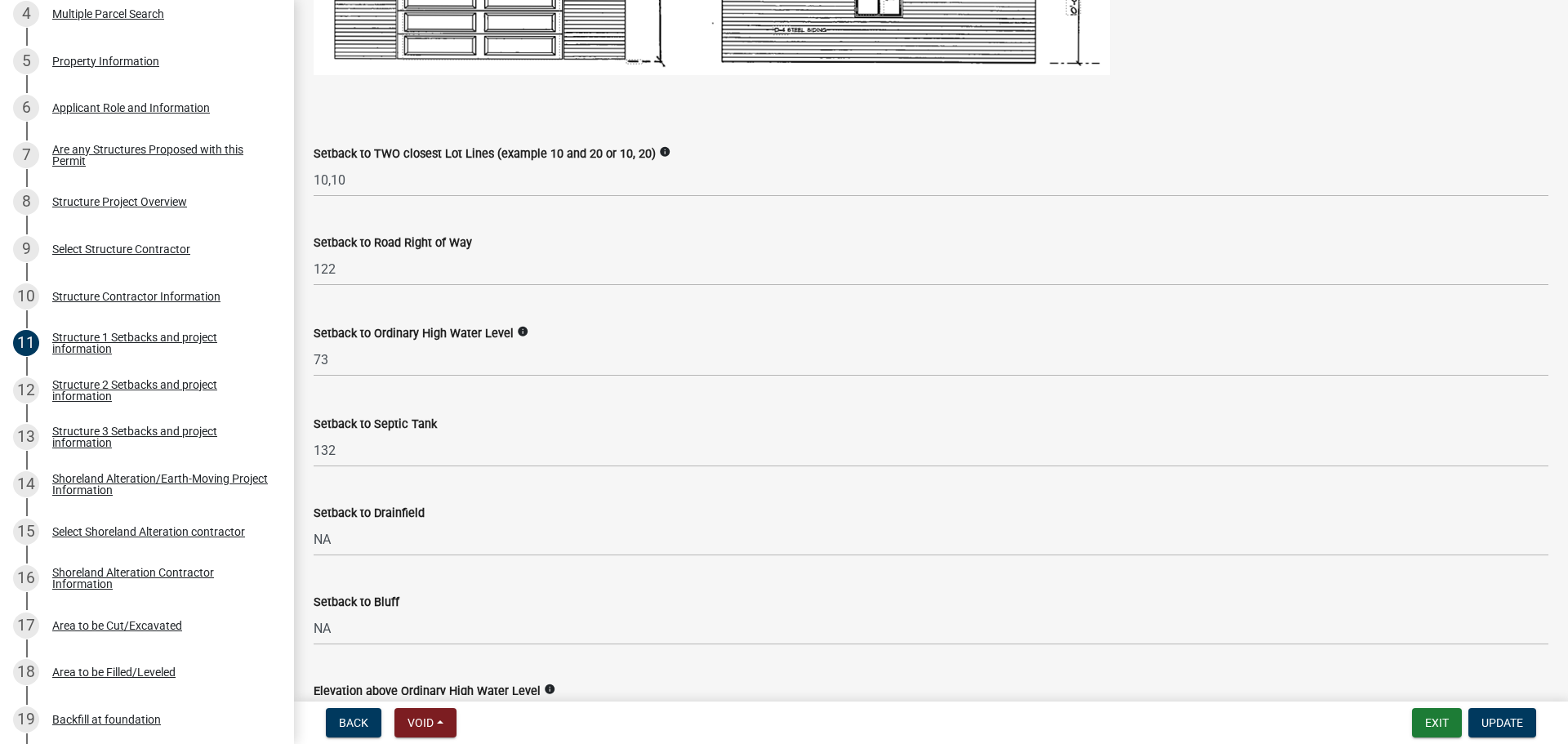
scroll to position [1224, 0]
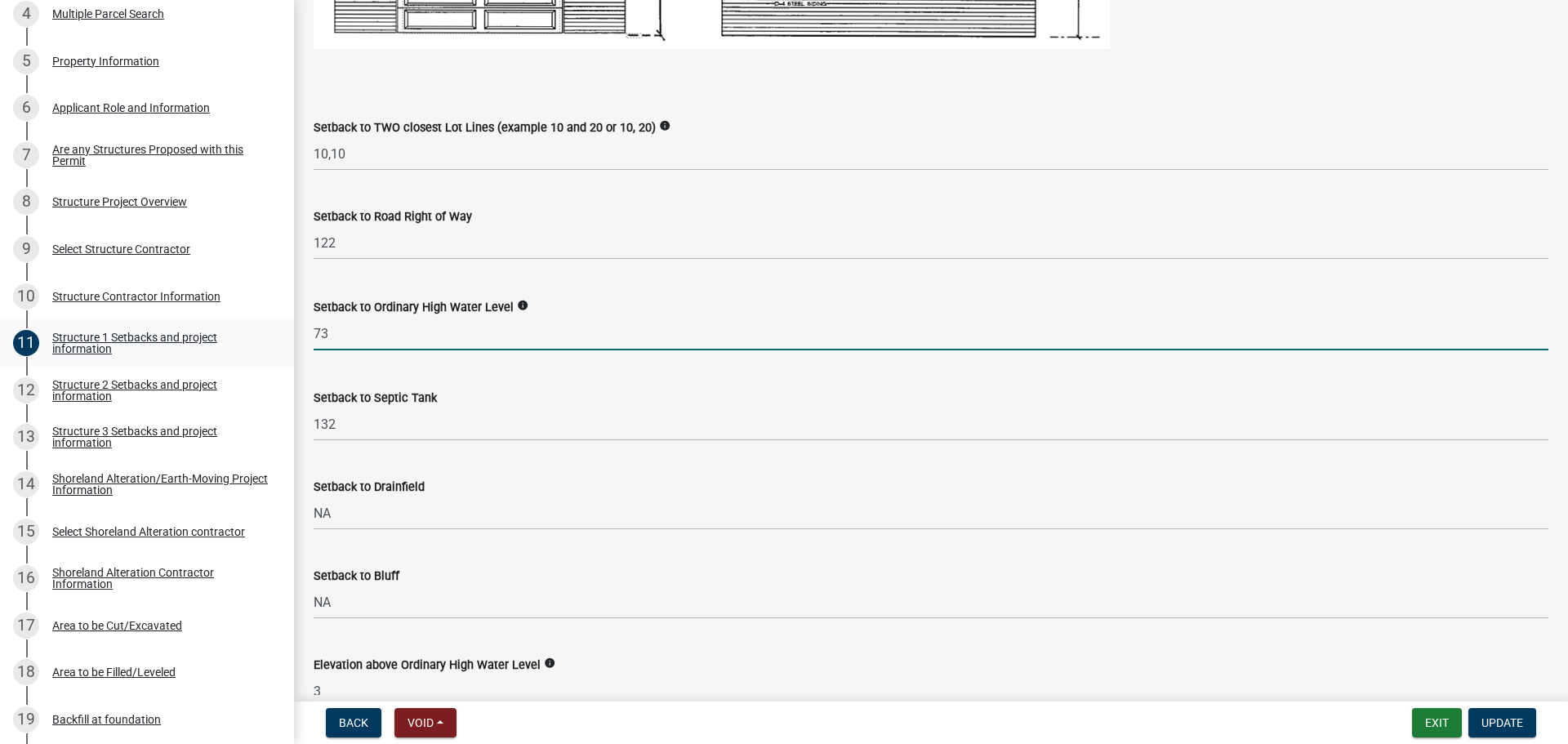
drag, startPoint x: 339, startPoint y: 337, endPoint x: 263, endPoint y: 339, distance: 76.0
click at [263, 338] on div "Structure and Shoreland Alteration Permit Application STR/SAP - 476994 View Sum…" at bounding box center [784, 372] width 1568 height 744
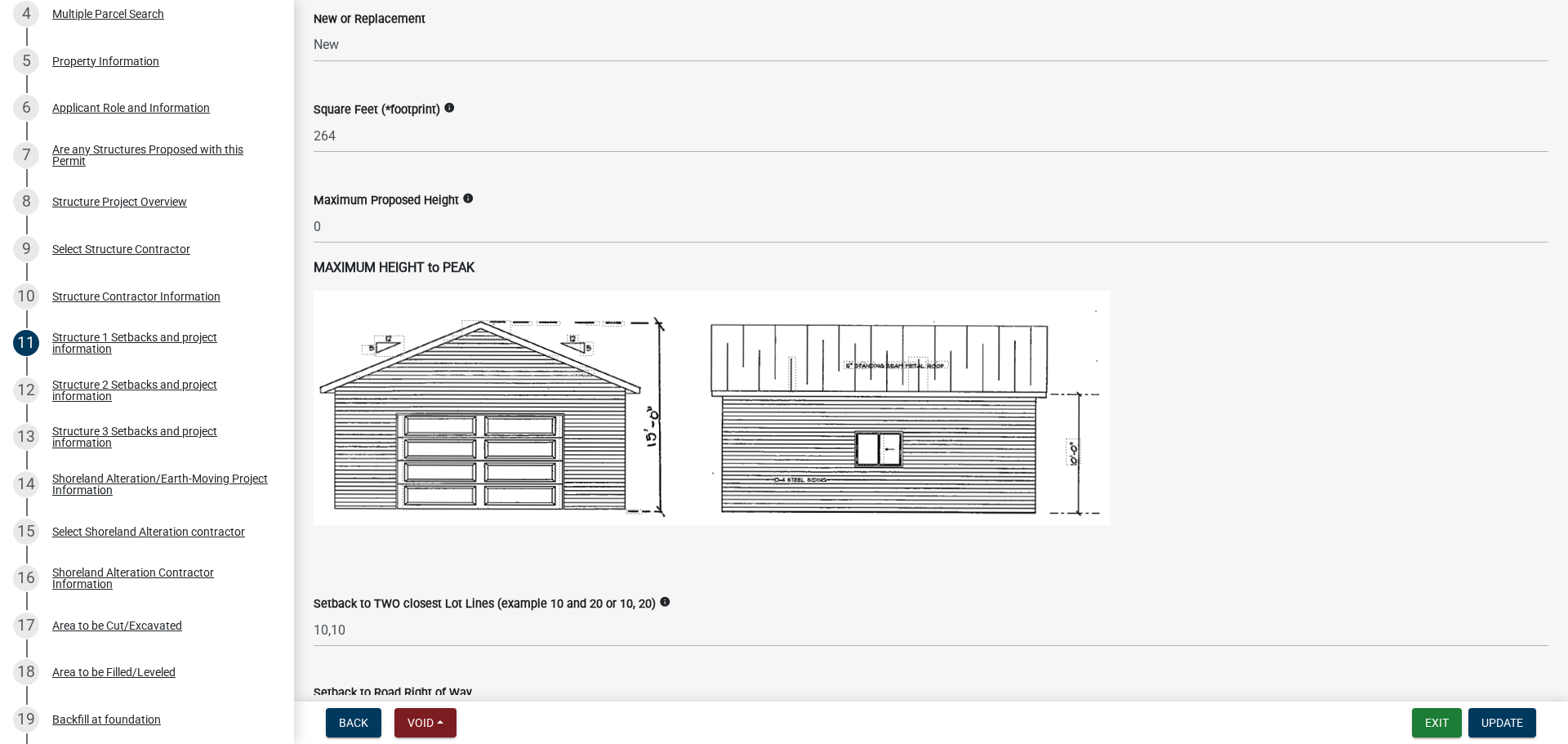
scroll to position [735, 0]
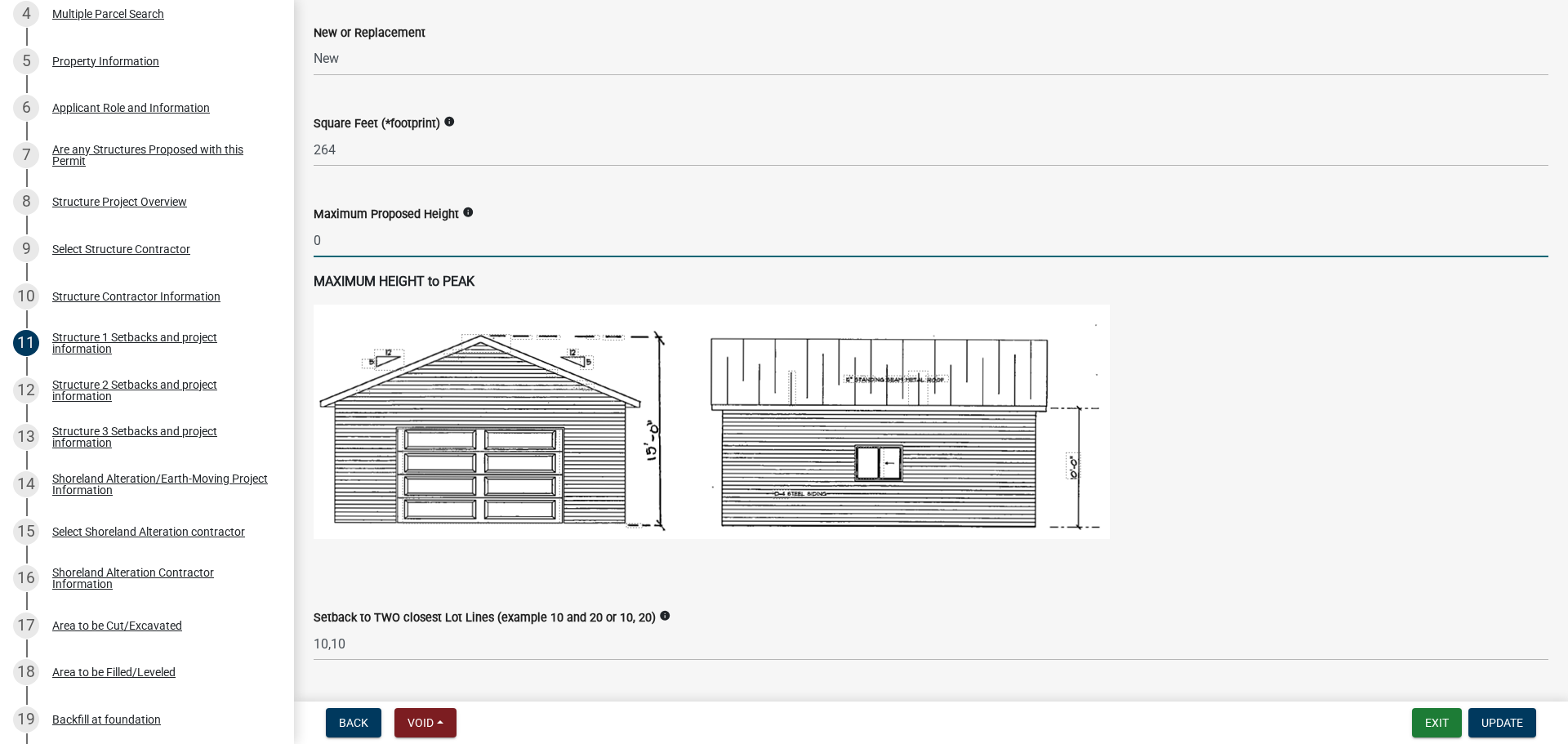
type input "80"
drag, startPoint x: 325, startPoint y: 238, endPoint x: 297, endPoint y: 238, distance: 28.0
click at [297, 238] on div "Structure 1 Setbacks and project information share Share When completing setbac…" at bounding box center [931, 523] width 1274 height 2476
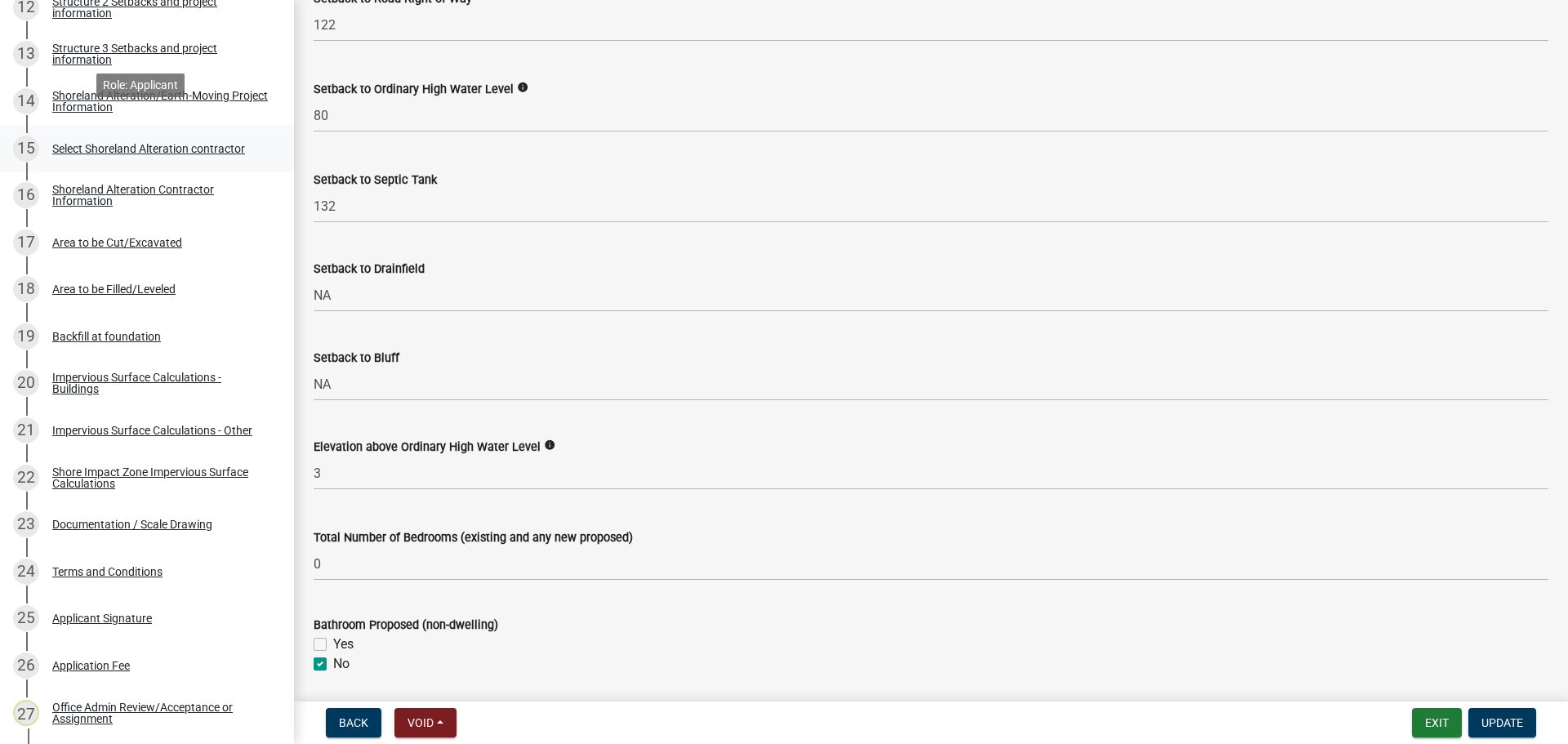
scroll to position [898, 0]
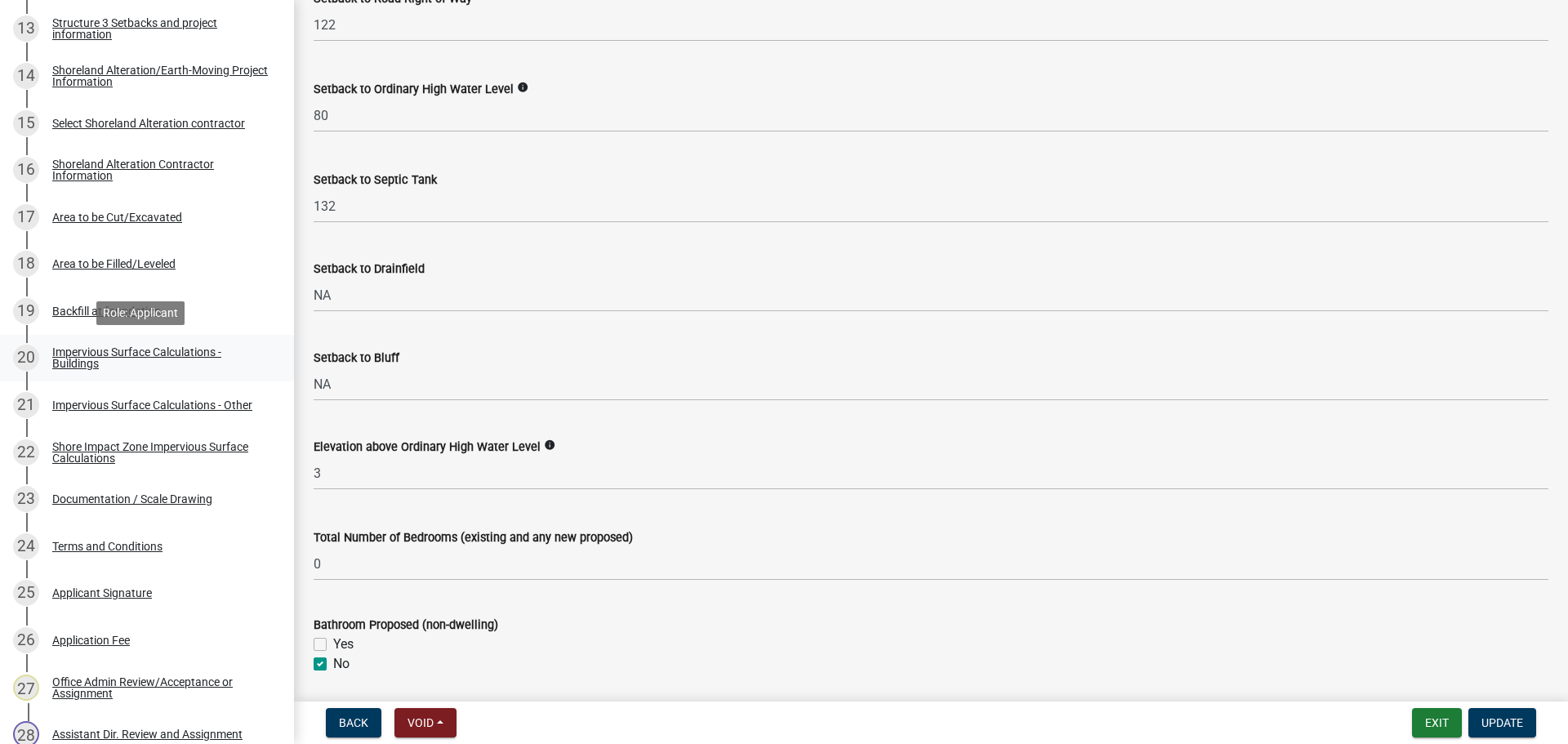
click at [67, 362] on div "Impervious Surface Calculations - Buildings" at bounding box center [160, 357] width 216 height 23
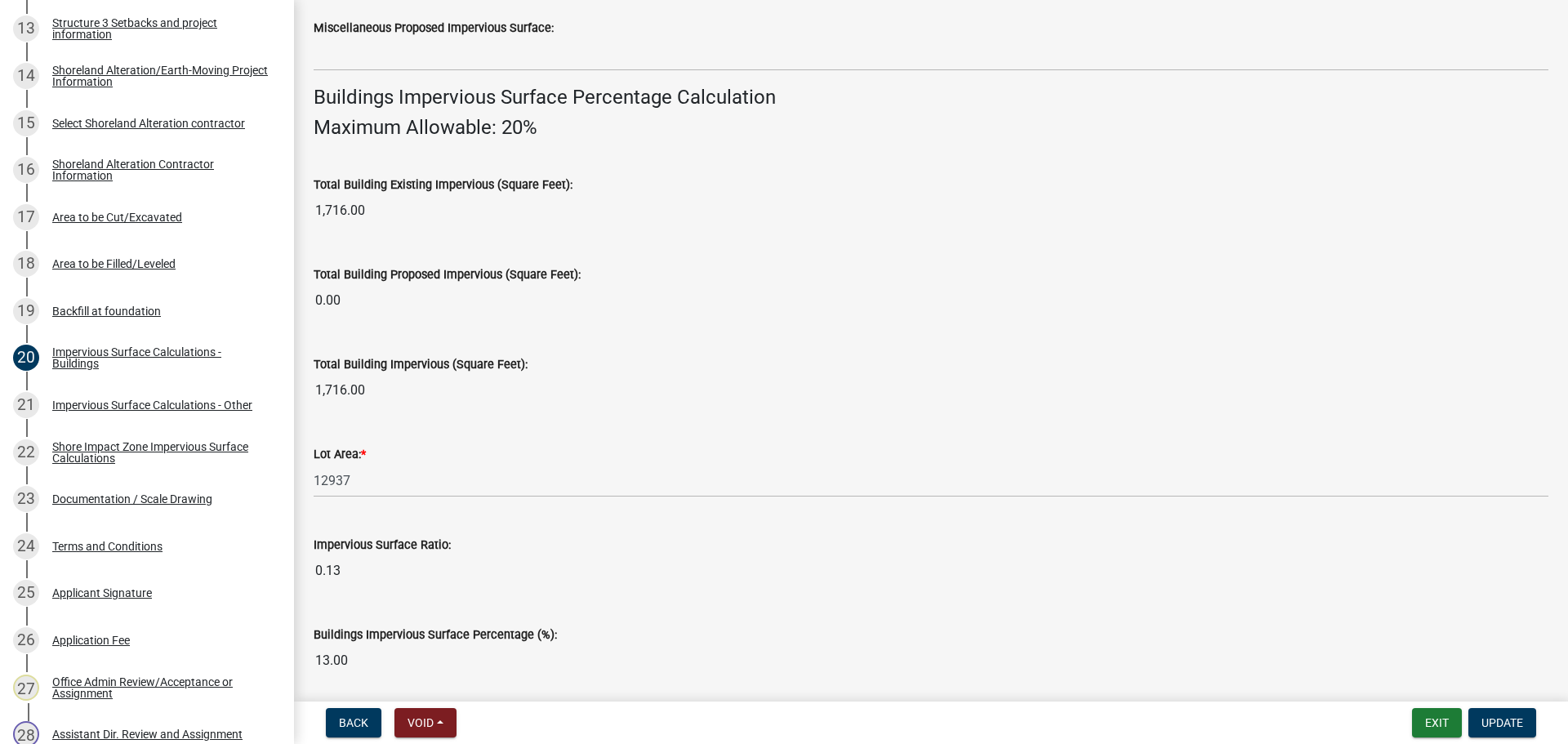
scroll to position [1107, 0]
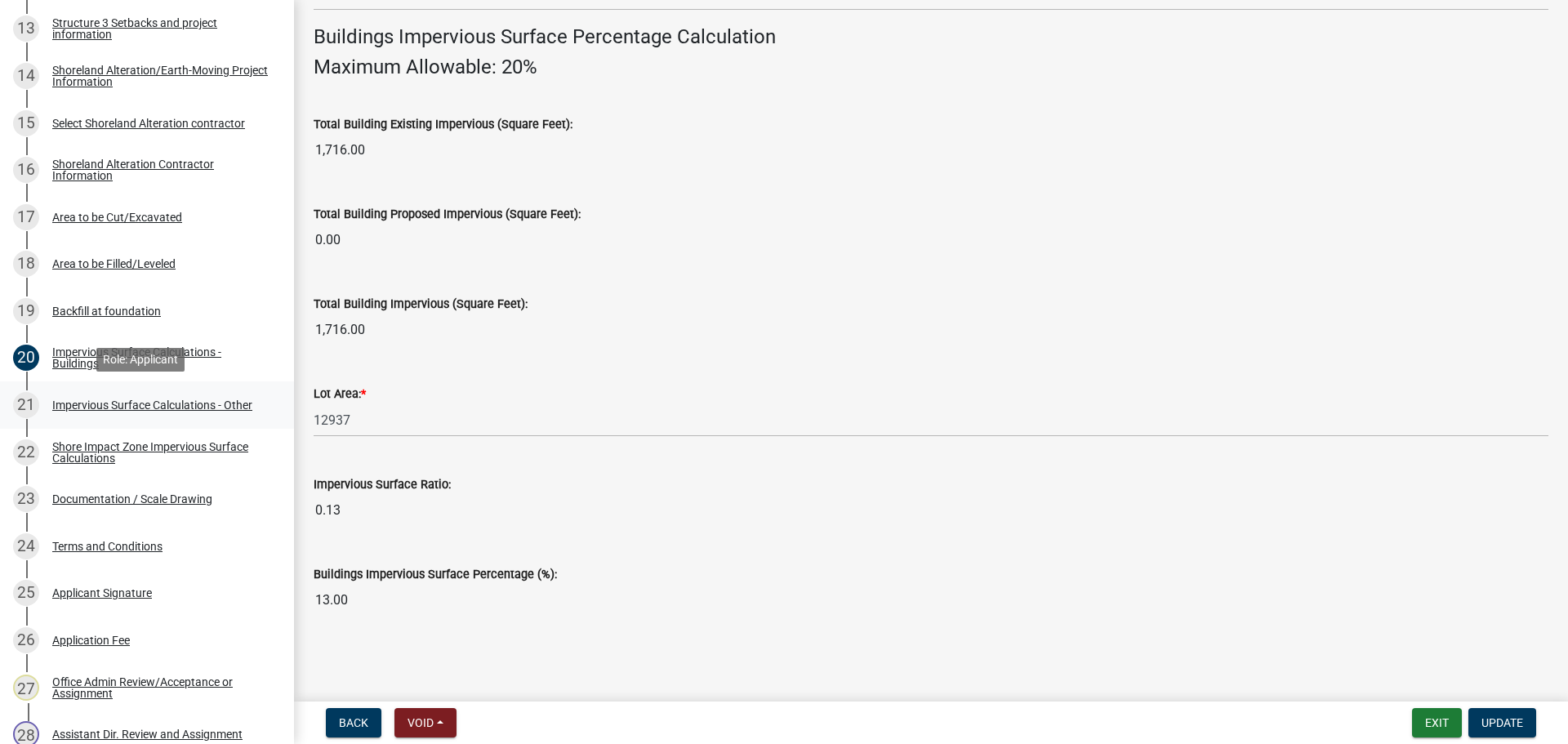
click at [72, 399] on div "Impervious Surface Calculations - Other" at bounding box center [152, 405] width 200 height 11
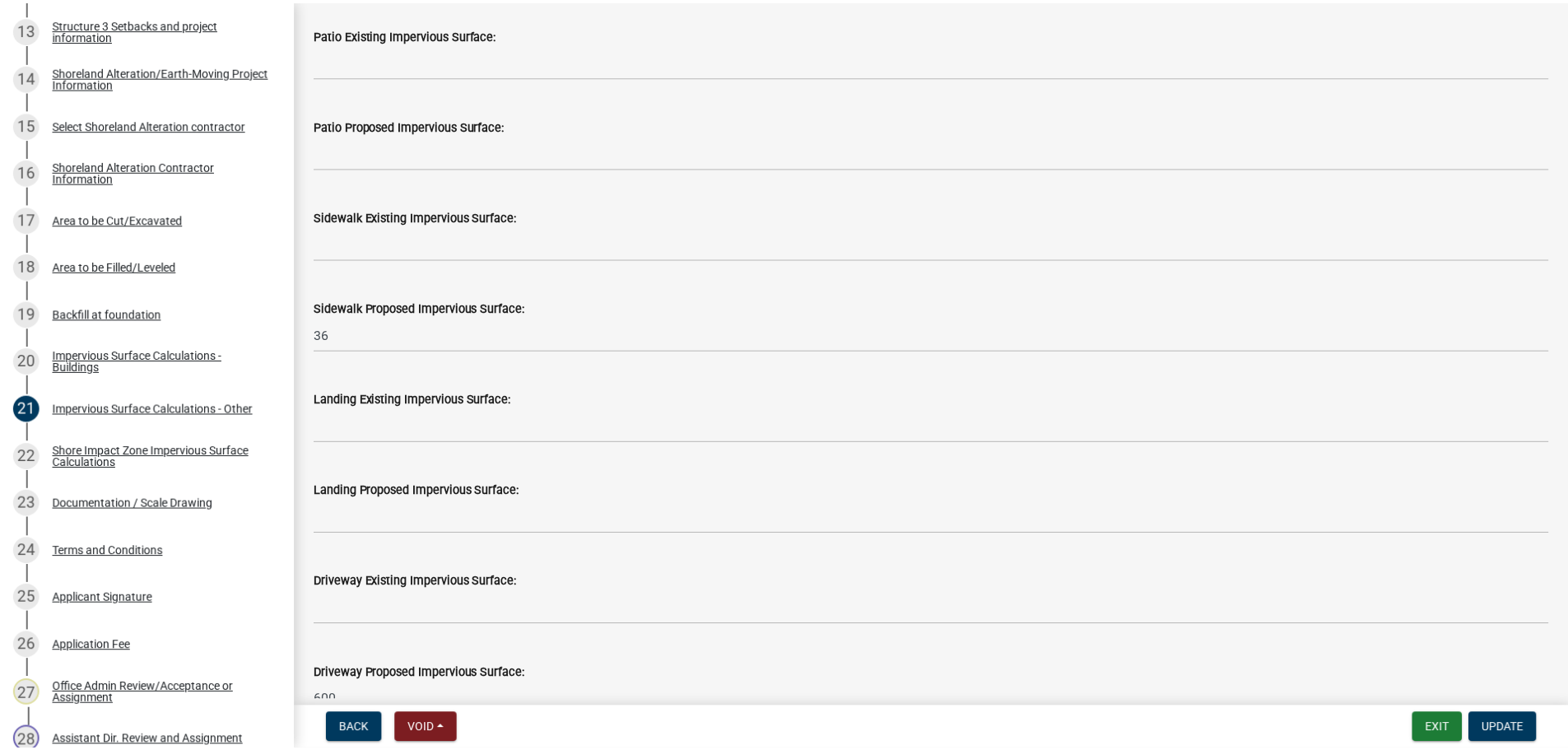
scroll to position [381, 0]
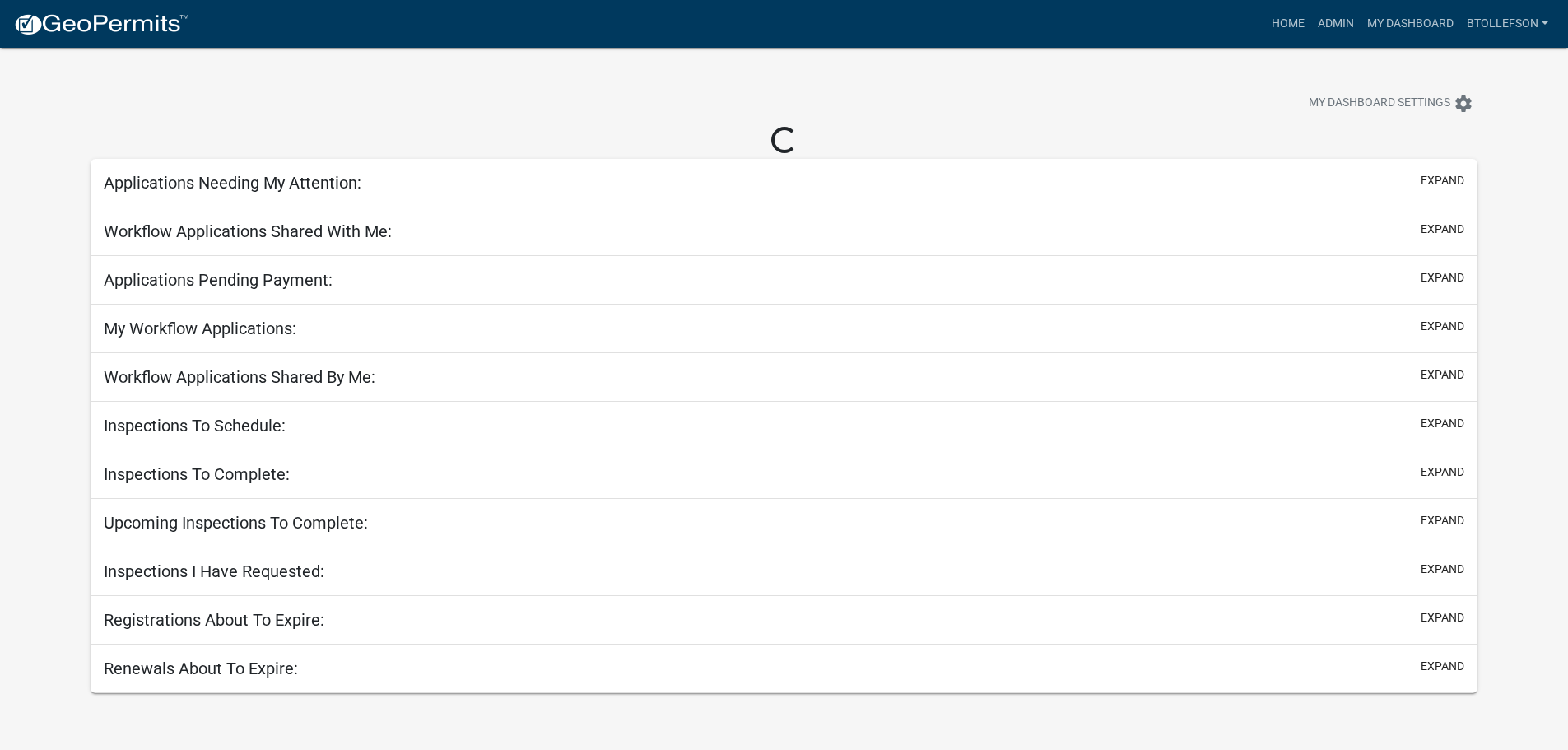
select select "3: 100"
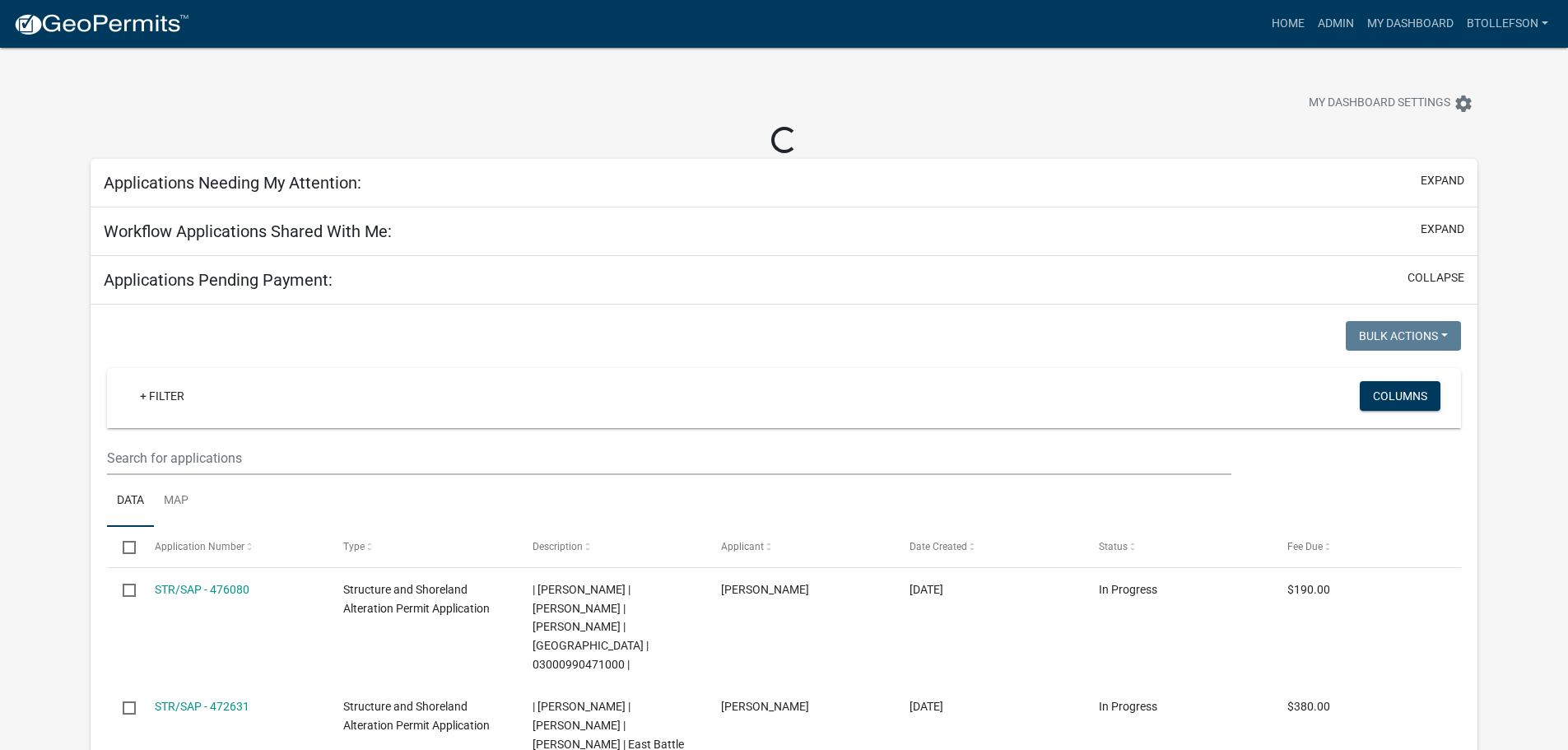
select select "3: 100"
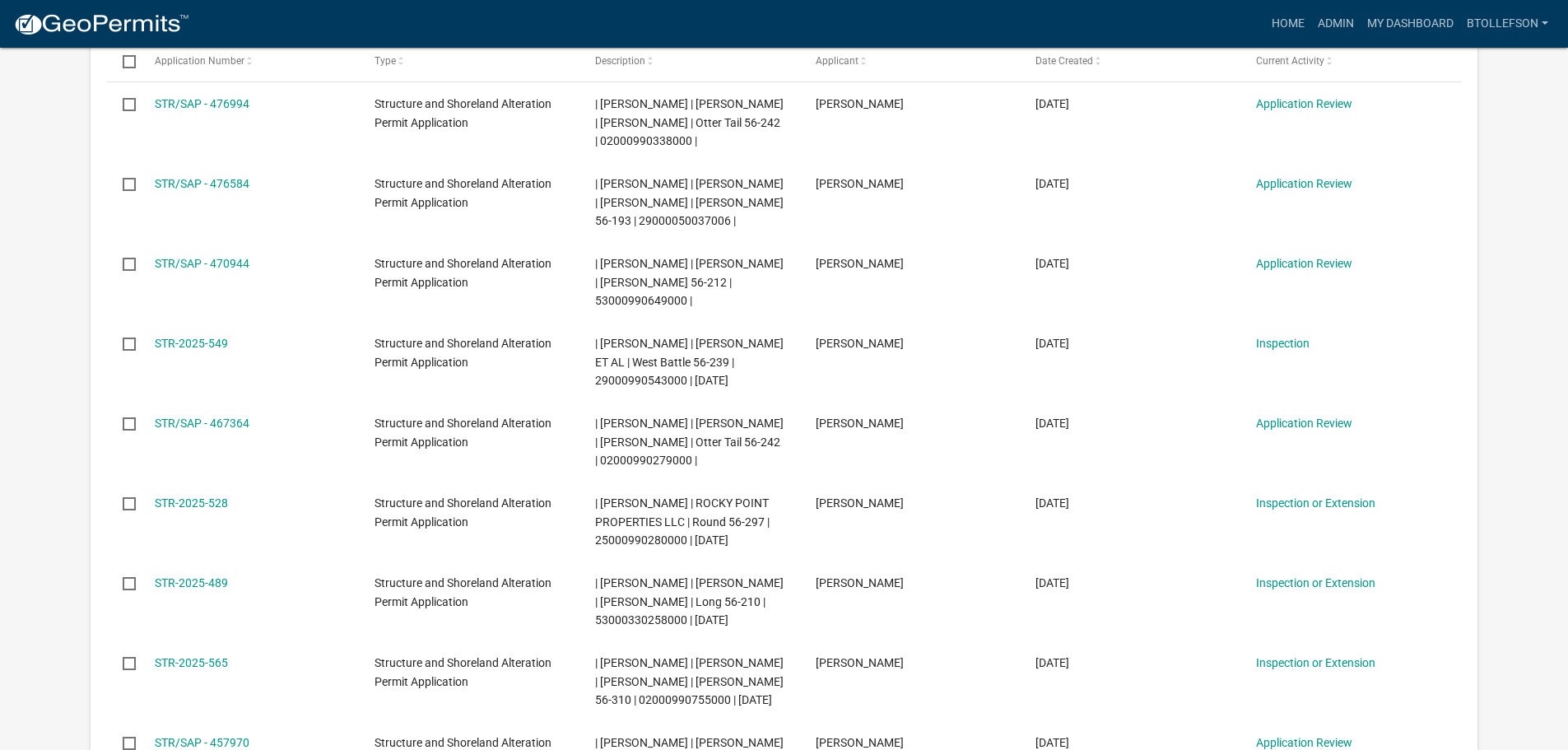
scroll to position [247, 0]
